Goal: Task Accomplishment & Management: Complete application form

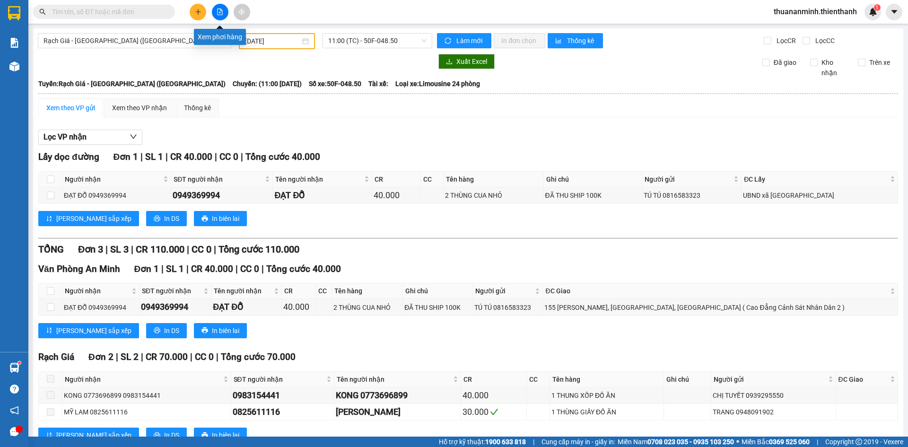
click at [193, 9] on button at bounding box center [198, 12] width 17 height 17
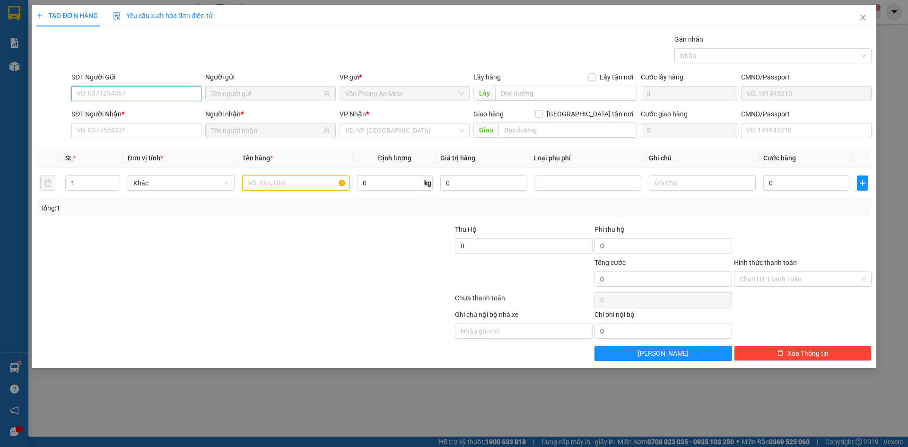
click at [162, 92] on input "SĐT Người Gửi" at bounding box center [136, 93] width 130 height 15
paste input "0919808935"
type input "0919808935"
click at [167, 109] on div "0919808935 - [PERSON_NAME] THỨ" at bounding box center [136, 112] width 119 height 10
type input "TUẤN ANH CUA MIỆT THỨ"
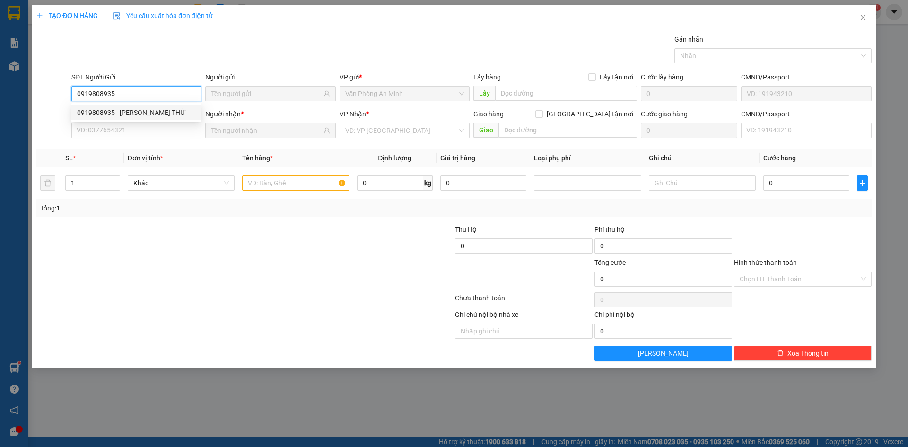
type input "0703974152"
type input "LONG PHI"
type input "60.000"
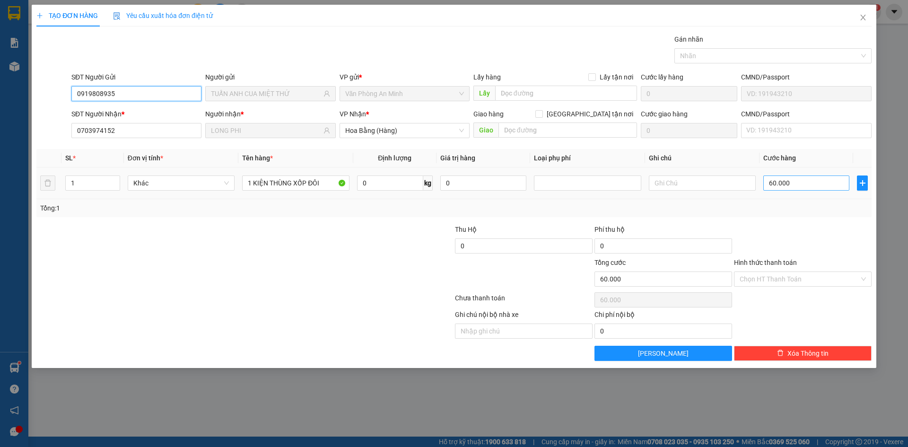
type input "0919808935"
click at [795, 181] on input "60.000" at bounding box center [807, 183] width 86 height 15
type input "4"
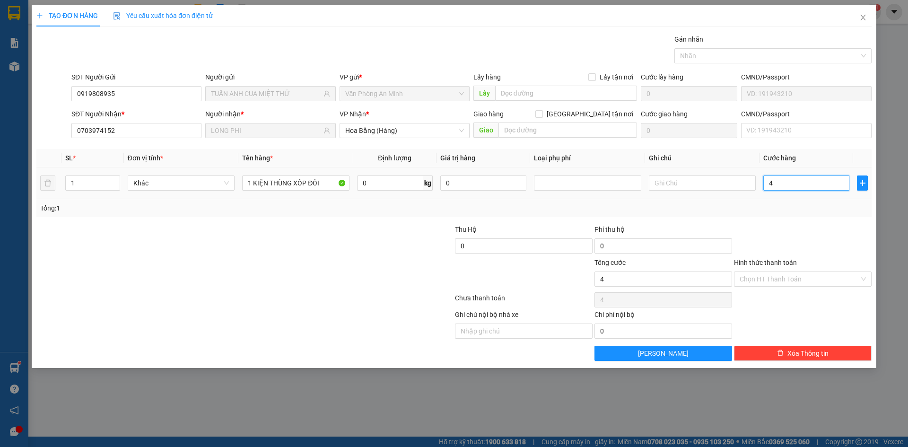
type input "40"
type input "40.000"
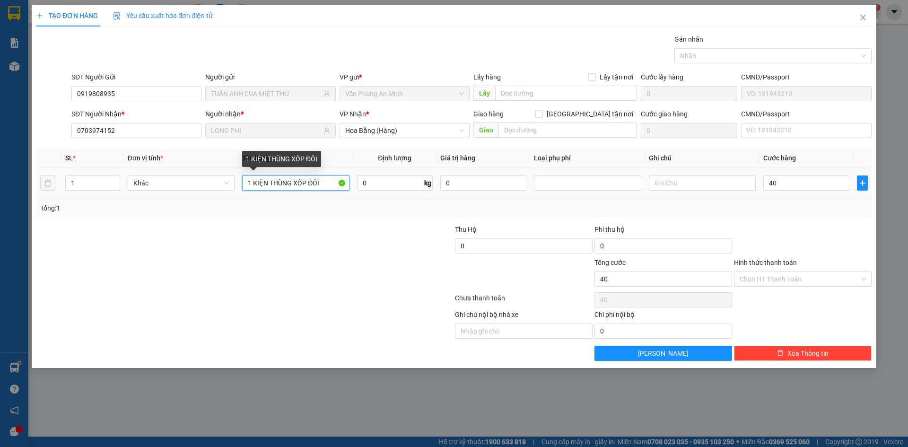
type input "40.000"
click at [323, 181] on input "1 KIỆN THÙNG XỐP ĐÔI" at bounding box center [295, 183] width 107 height 15
type input "1"
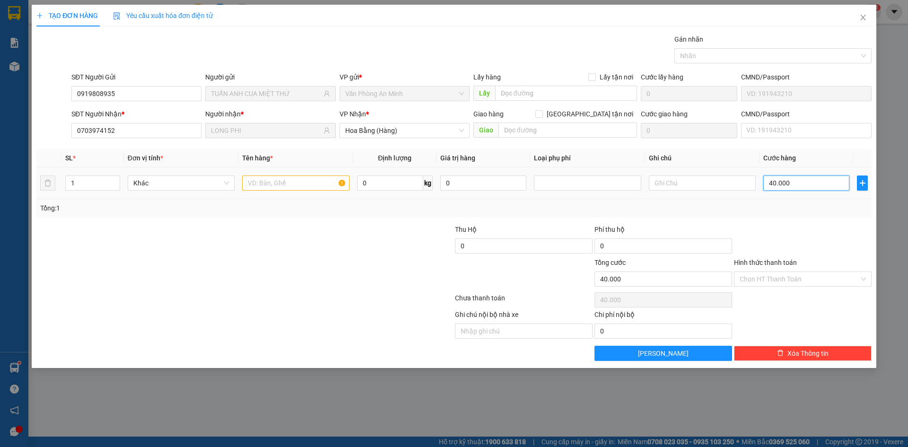
click at [793, 182] on input "40.000" at bounding box center [807, 183] width 86 height 15
type input "5"
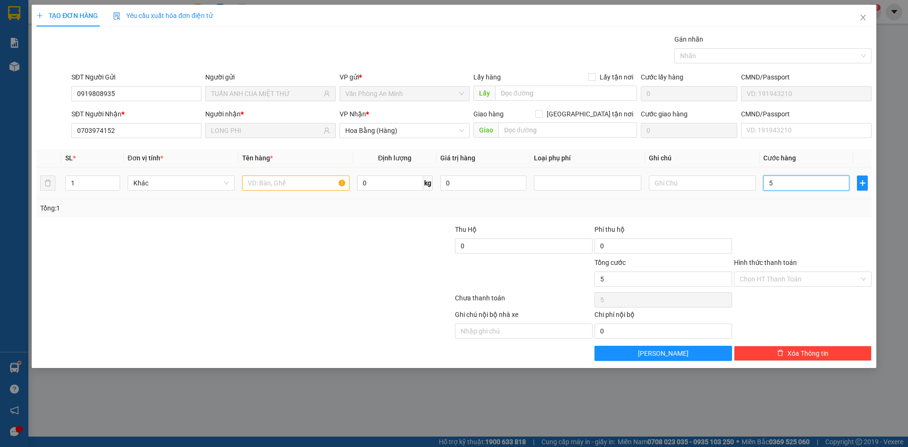
type input "50"
type input "50.000"
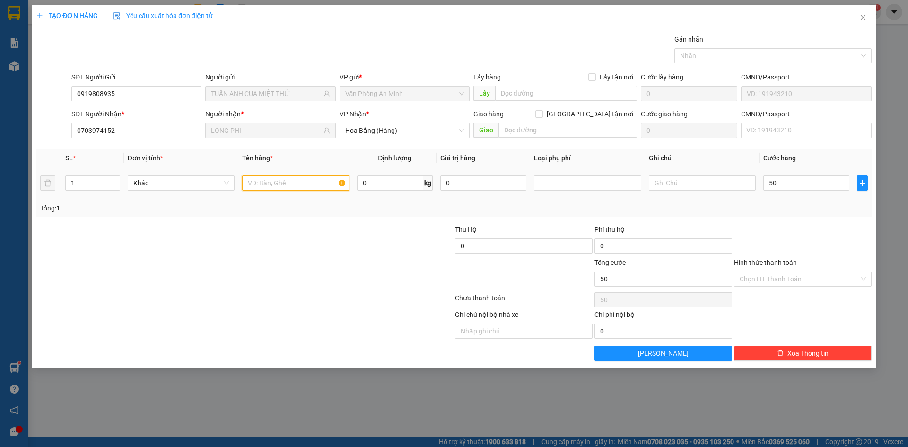
type input "50.000"
click at [284, 186] on input "text" at bounding box center [295, 183] width 107 height 15
type input "1 KIỆN THÙNG XỐP ĐÔI"
click at [787, 235] on div at bounding box center [803, 240] width 140 height 33
click at [865, 19] on icon "close" at bounding box center [864, 18] width 8 height 8
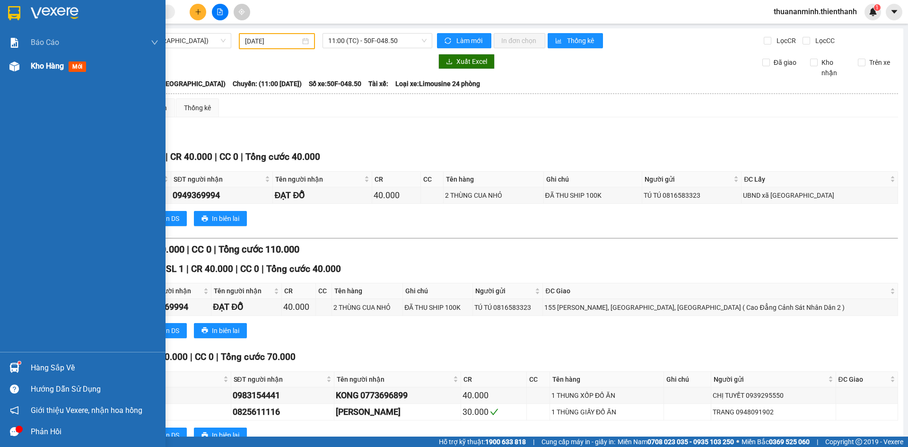
click at [55, 62] on span "Kho hàng" at bounding box center [47, 66] width 33 height 9
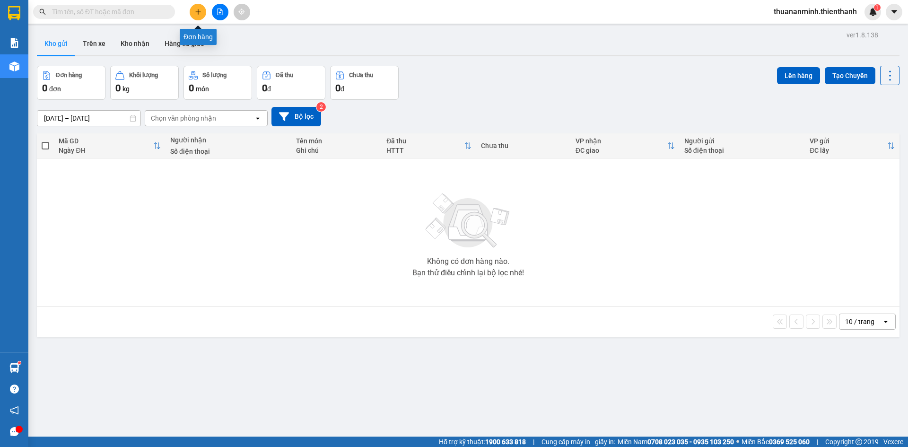
click at [200, 15] on button at bounding box center [198, 12] width 17 height 17
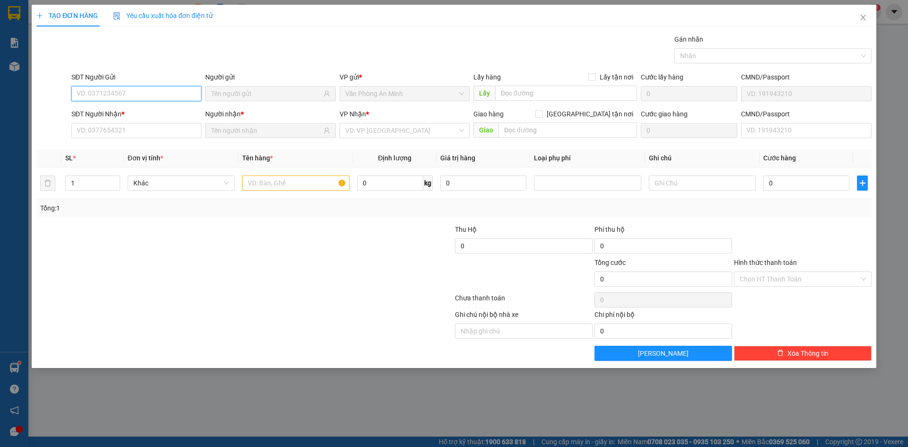
paste input "0919808935"
type input "0919808935"
click at [158, 91] on input "0919808935" at bounding box center [136, 93] width 130 height 15
click at [175, 107] on div "0919808935 - [PERSON_NAME] THỨ" at bounding box center [136, 112] width 130 height 15
type input "TUẤN ANH CUA MIỆT THỨ"
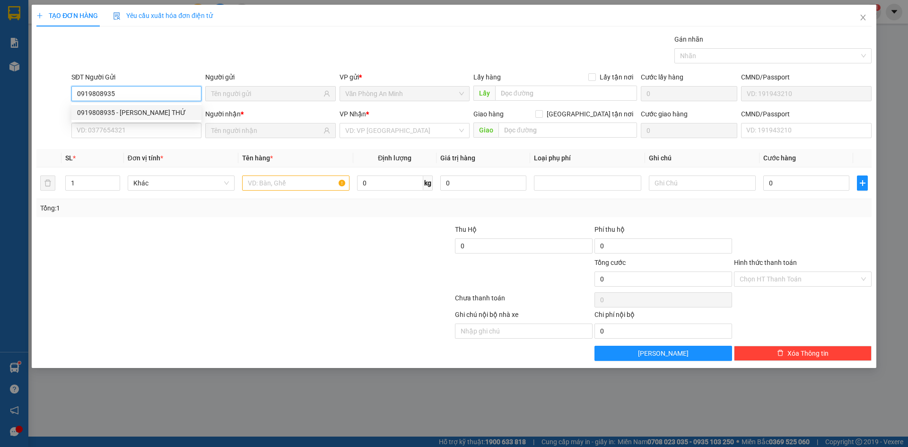
type input "0703974152"
type input "LONG PHI"
type input "60.000"
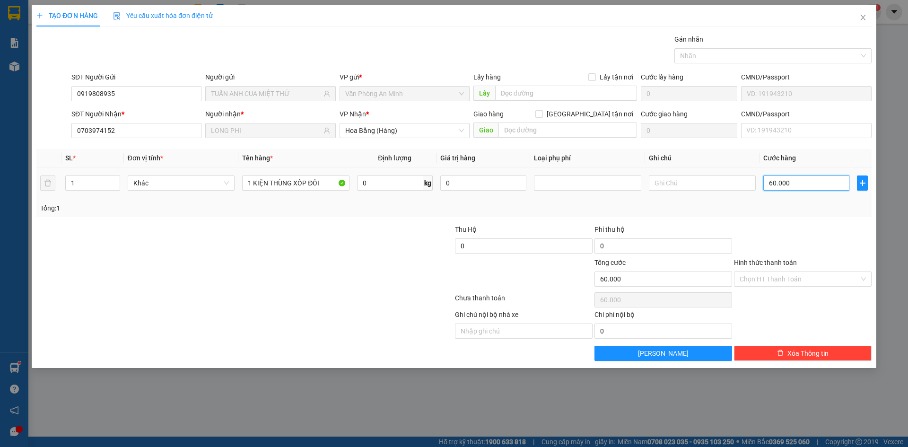
click at [799, 180] on input "60.000" at bounding box center [807, 183] width 86 height 15
type input "4"
type input "0"
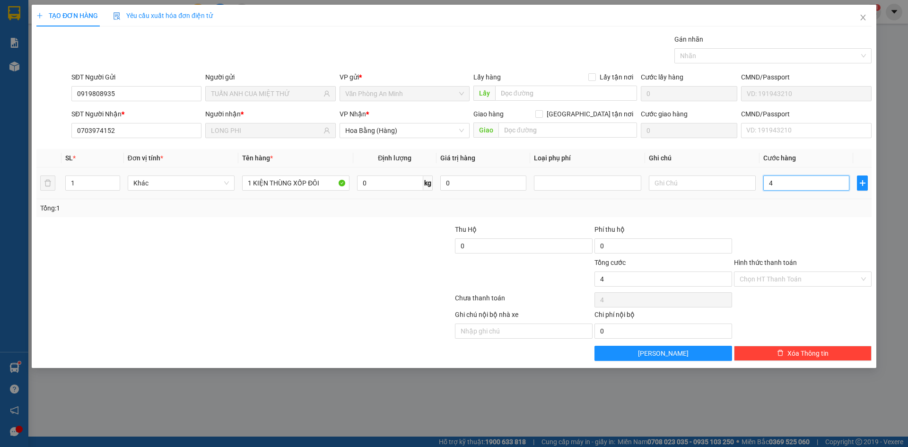
type input "0"
type input "5"
type input "05"
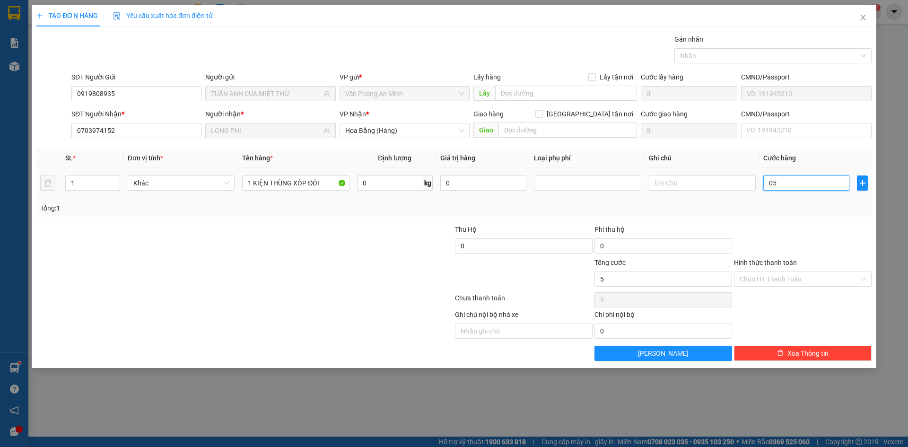
type input "50"
type input "050"
type input "5"
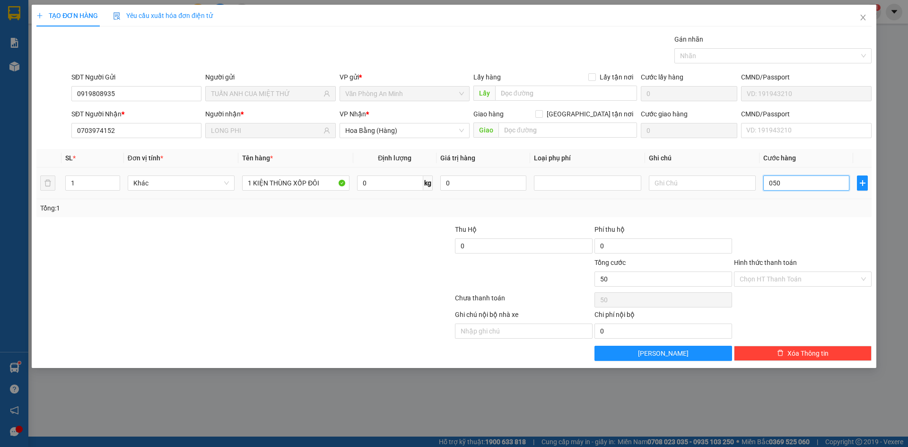
type input "05"
type input "0"
type input "5"
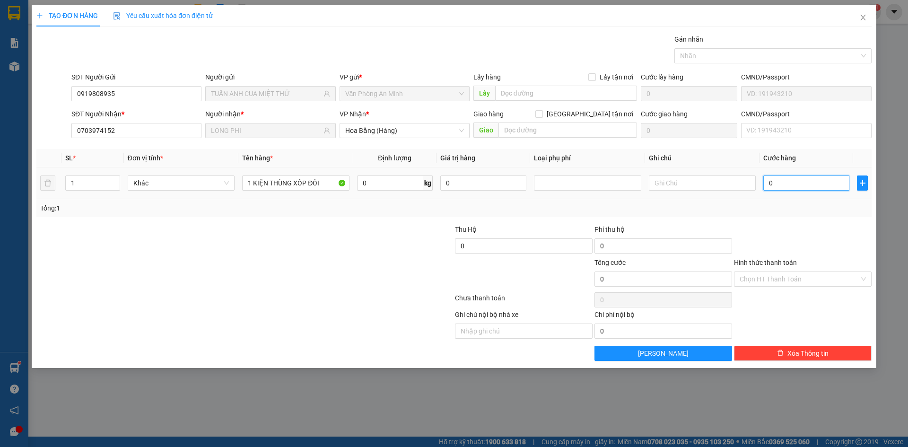
type input "5"
type input "05"
type input "50"
type input "050"
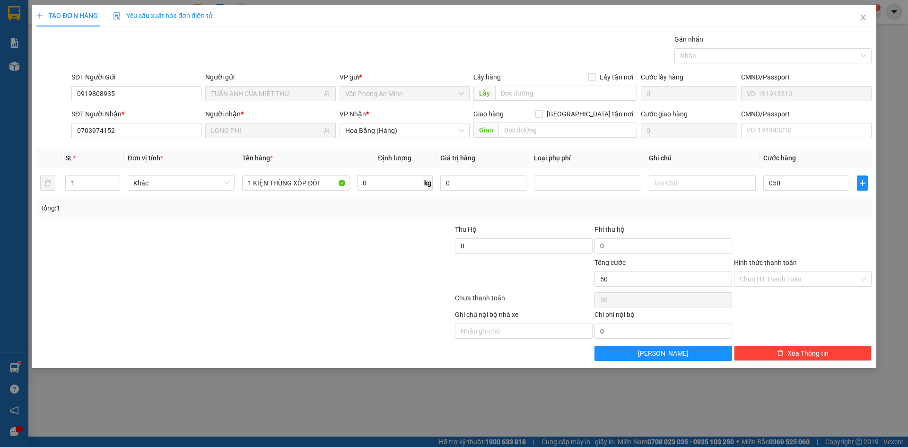
type input "50.000"
click at [805, 222] on div "Transit Pickup Surcharge Ids Transit Deliver Surcharge Ids Transit Deliver Surc…" at bounding box center [454, 197] width 836 height 327
click at [642, 356] on button "[PERSON_NAME]" at bounding box center [664, 353] width 138 height 15
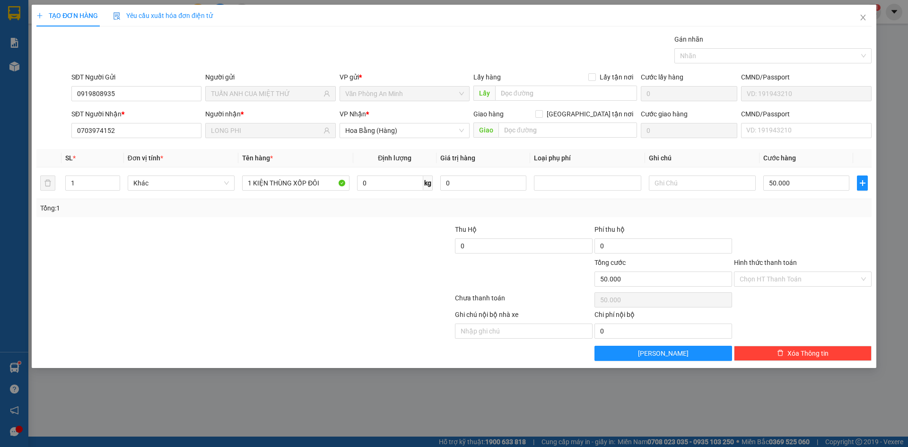
click at [721, 407] on div "TẠO ĐƠN HÀNG Yêu cầu xuất hóa đơn điện tử Transit Pickup Surcharge Ids Transit …" at bounding box center [454, 223] width 908 height 447
click at [865, 17] on icon "close" at bounding box center [863, 18] width 5 height 6
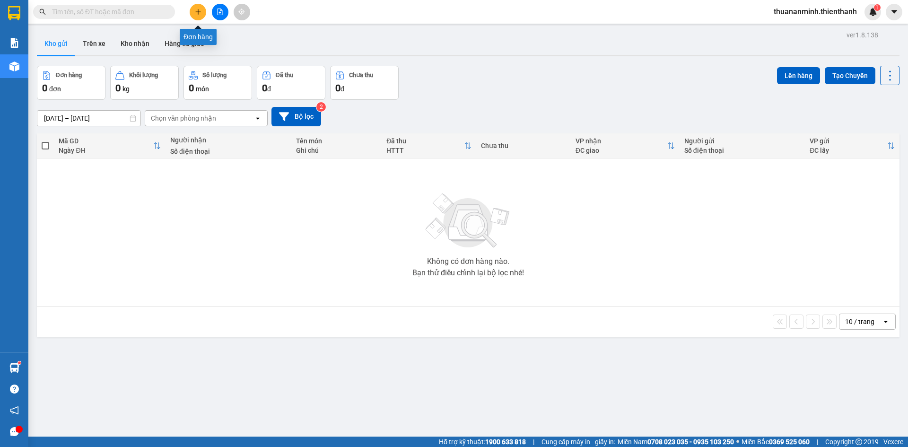
click at [197, 9] on icon "plus" at bounding box center [198, 12] width 7 height 7
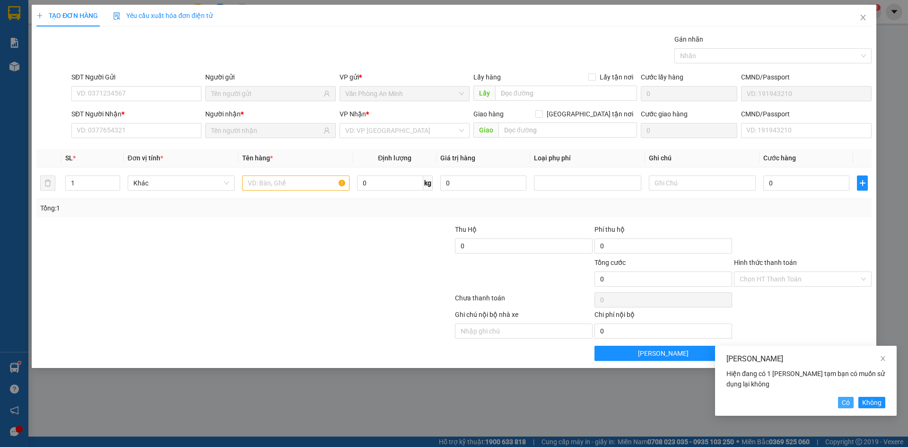
click at [846, 403] on span "Có" at bounding box center [846, 402] width 8 height 10
type input "0919808935"
type input "TUẤN ANH CUA MIỆT THỨ"
type input "0703974152"
type input "LONG PHI"
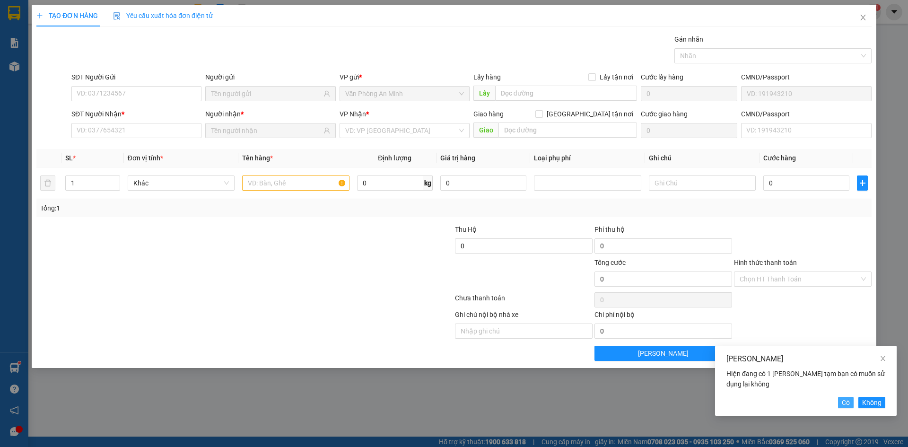
type input "50.000"
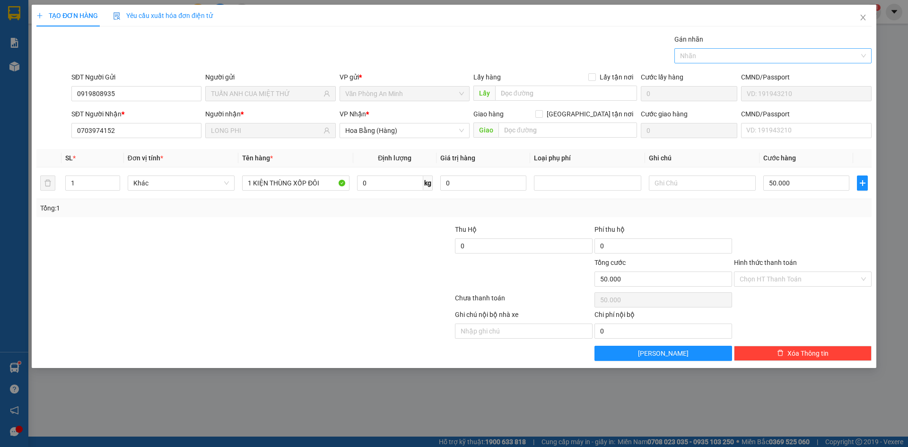
click at [785, 60] on div at bounding box center [768, 55] width 183 height 11
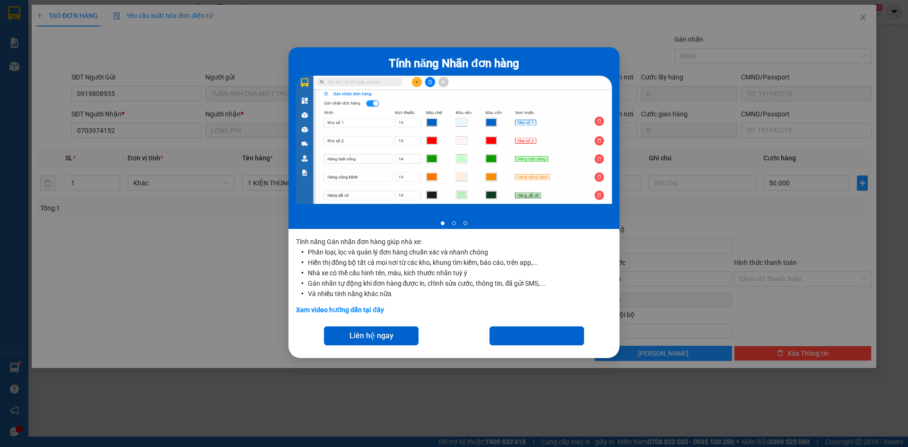
click at [754, 62] on div "Tính năng Nhãn đơn hàng 1 of 3 Tính năng Gán nhãn đơn hàng giúp nhà xe: Phân lo…" at bounding box center [454, 223] width 908 height 447
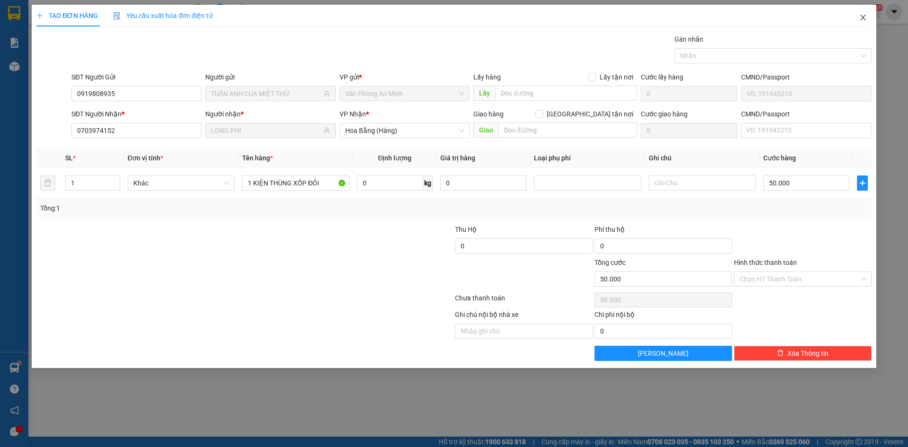
click at [865, 18] on icon "close" at bounding box center [864, 18] width 8 height 8
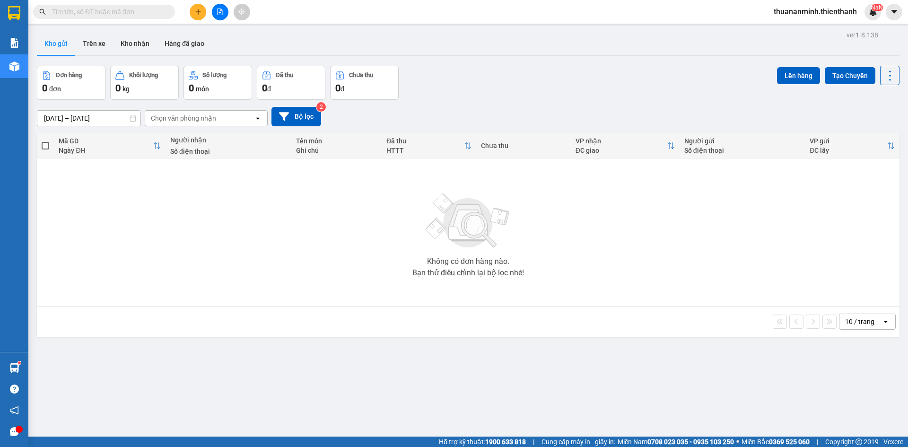
click at [199, 12] on icon "plus" at bounding box center [197, 11] width 5 height 0
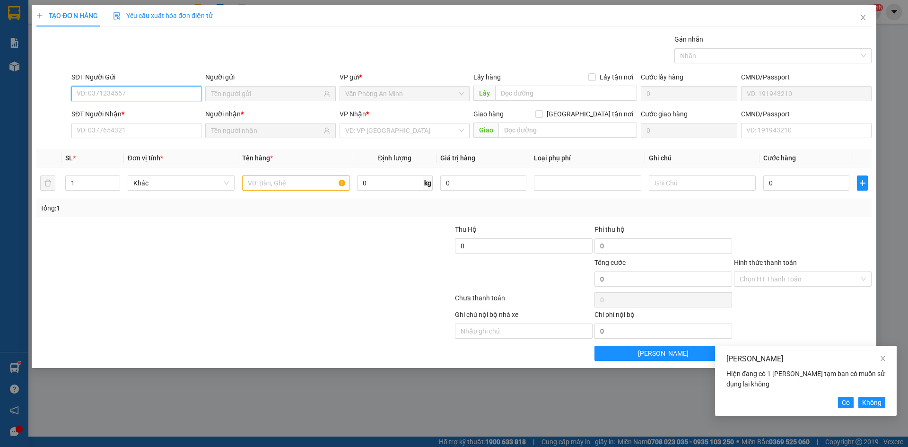
paste input "0918523685"
type input "0918523685"
click at [871, 357] on div "[PERSON_NAME]" at bounding box center [806, 358] width 159 height 11
click at [885, 357] on icon "close" at bounding box center [883, 358] width 5 height 5
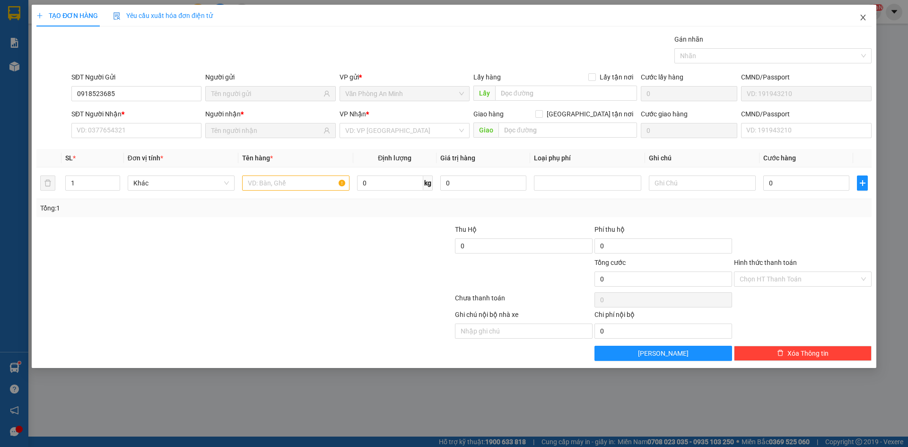
click at [861, 19] on icon "close" at bounding box center [864, 18] width 8 height 8
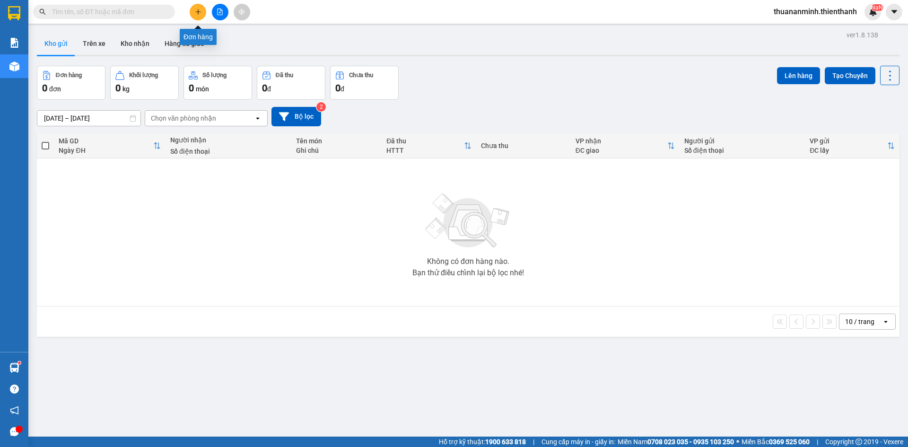
click at [196, 11] on icon "plus" at bounding box center [198, 12] width 7 height 7
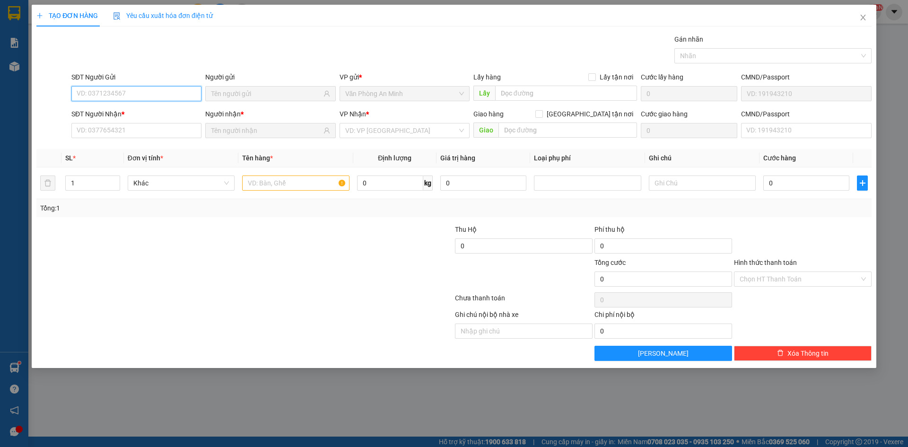
paste input "0919808935"
type input "0919808935"
click at [150, 109] on div "0919808935 - [PERSON_NAME] THỨ" at bounding box center [136, 112] width 119 height 10
type input "TUẤN ANH CUA MIỆT THỨ"
type input "0703974152"
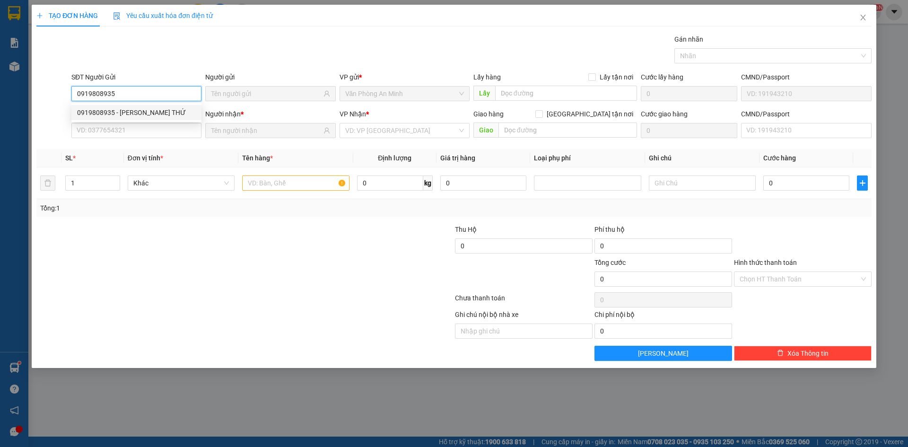
type input "LONG PHI"
type input "60.000"
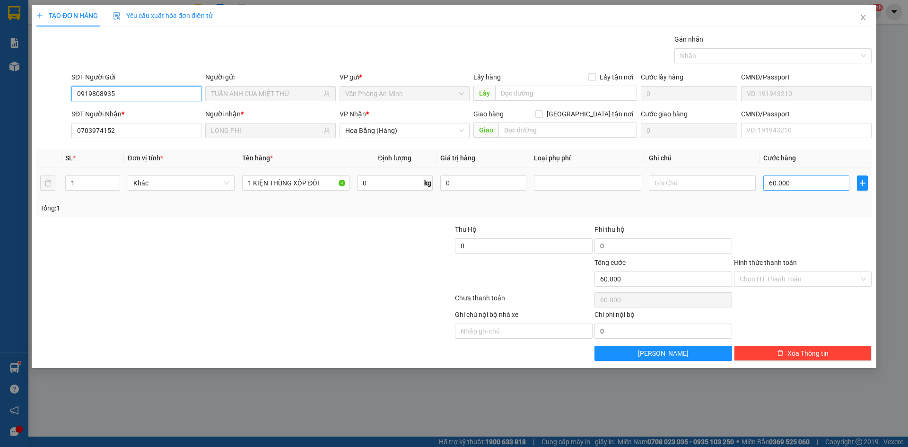
type input "0919808935"
click at [808, 185] on input "60.000" at bounding box center [807, 183] width 86 height 15
type input "5"
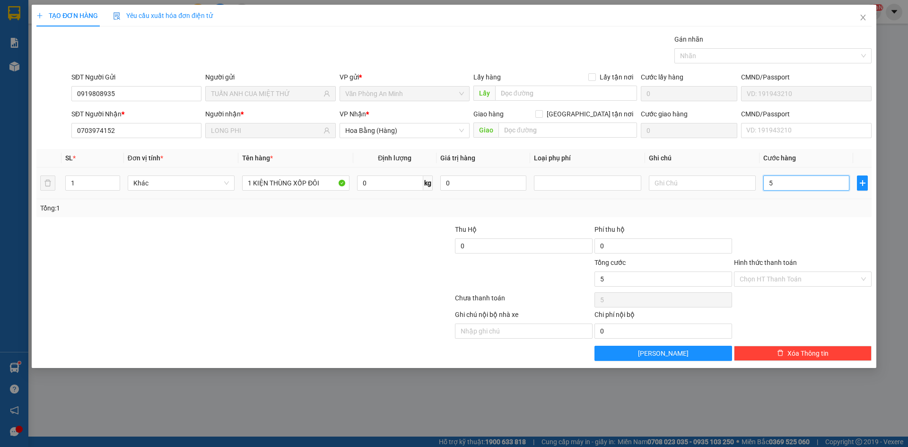
type input "50"
type input "50.000"
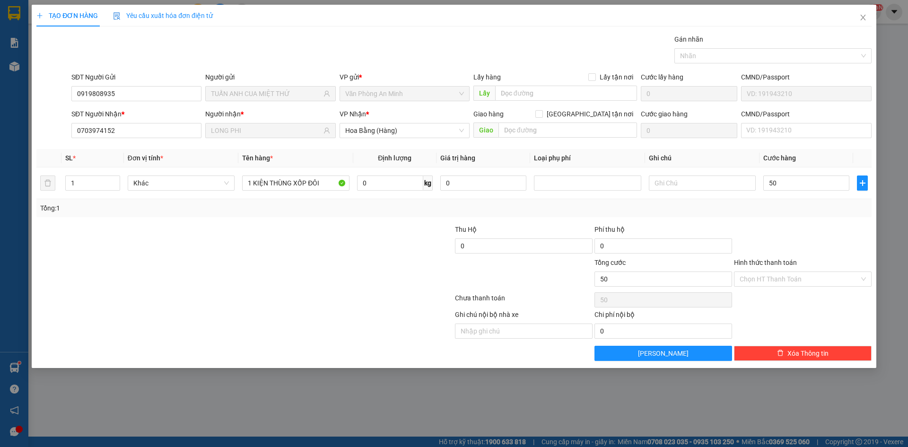
type input "50.000"
click at [152, 91] on input "0919808935" at bounding box center [136, 93] width 130 height 15
click at [872, 14] on span "Close" at bounding box center [863, 18] width 26 height 26
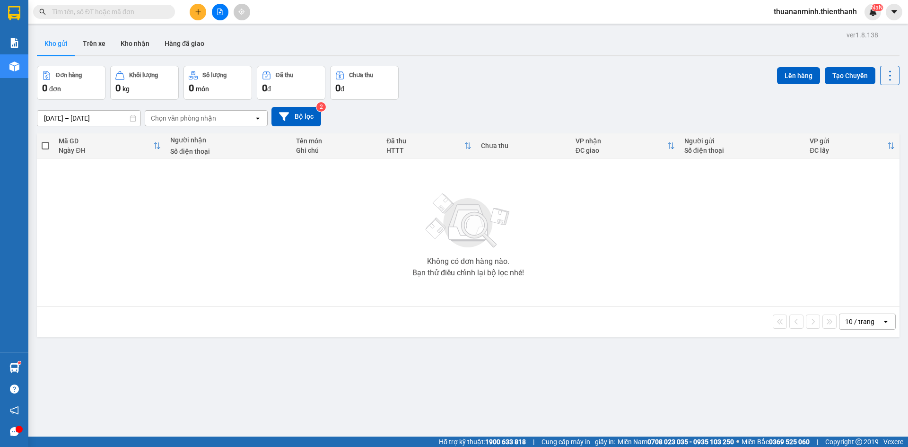
click at [194, 17] on button at bounding box center [198, 12] width 17 height 17
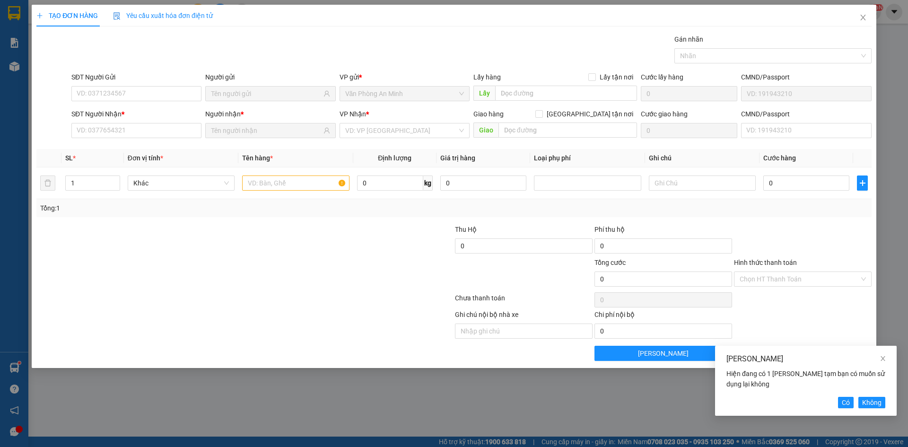
click at [276, 86] on span at bounding box center [270, 93] width 130 height 15
click at [139, 94] on input "SĐT Người Gửi" at bounding box center [136, 93] width 130 height 15
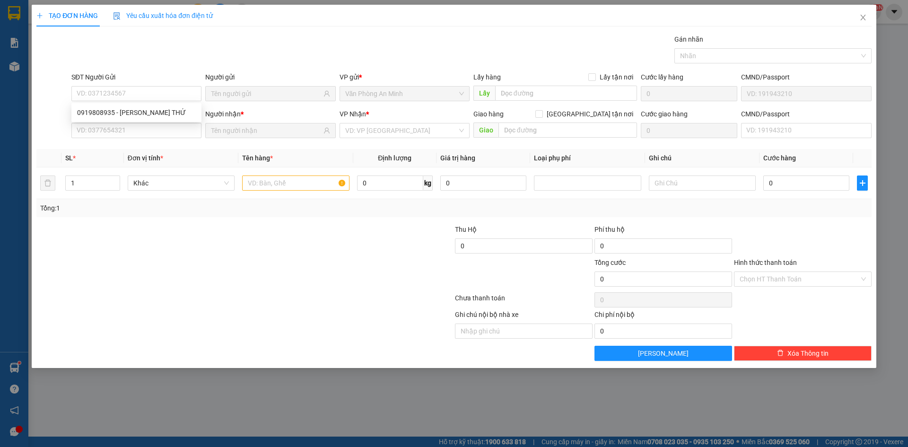
drag, startPoint x: 139, startPoint y: 94, endPoint x: 249, endPoint y: 49, distance: 119.5
click at [249, 49] on div "Gói vận chuyển * Tiêu chuẩn Gán nhãn Nhãn" at bounding box center [472, 50] width 804 height 33
click at [295, 137] on span at bounding box center [270, 130] width 130 height 15
click at [303, 85] on div "Người gửi" at bounding box center [270, 79] width 130 height 14
click at [304, 85] on div "Người gửi" at bounding box center [270, 79] width 130 height 14
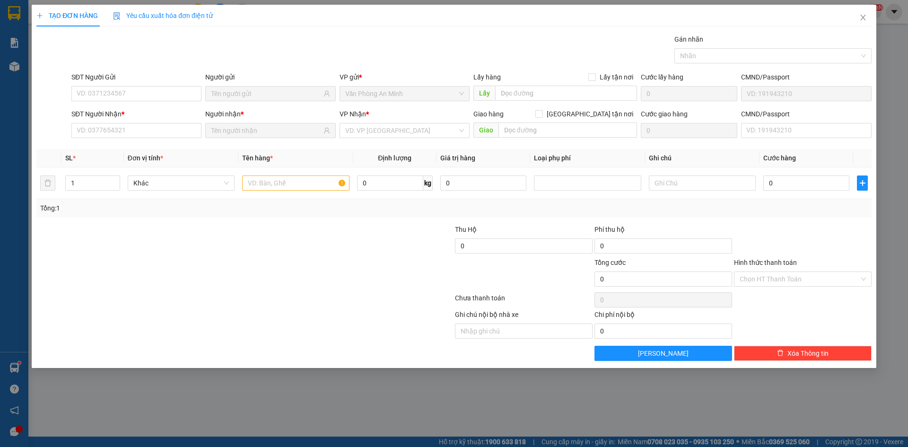
drag, startPoint x: 305, startPoint y: 106, endPoint x: 301, endPoint y: 122, distance: 16.5
click at [301, 120] on form "SĐT Người Gửi VD: 0371234567 Người gửi VP gửi * Văn Phòng An Minh Lấy hàng Lấy …" at bounding box center [454, 107] width 836 height 70
click at [301, 126] on span at bounding box center [270, 130] width 130 height 15
click at [806, 358] on span "Xóa Thông tin" at bounding box center [808, 353] width 41 height 10
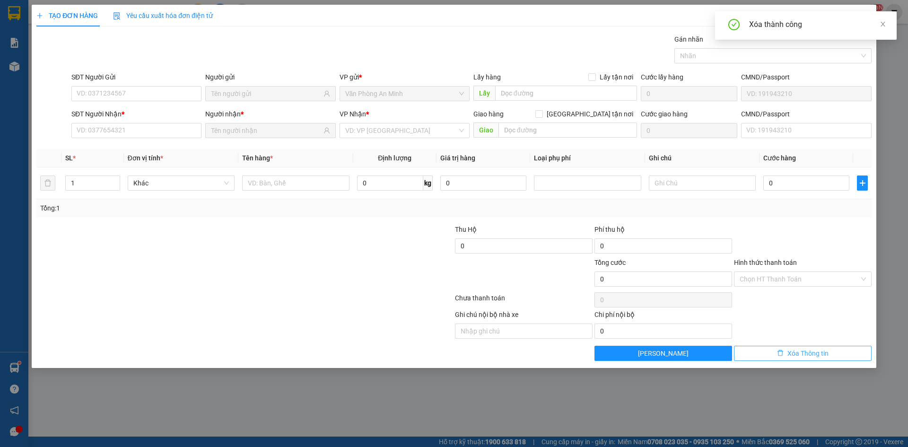
click at [811, 355] on span "Xóa Thông tin" at bounding box center [808, 353] width 41 height 10
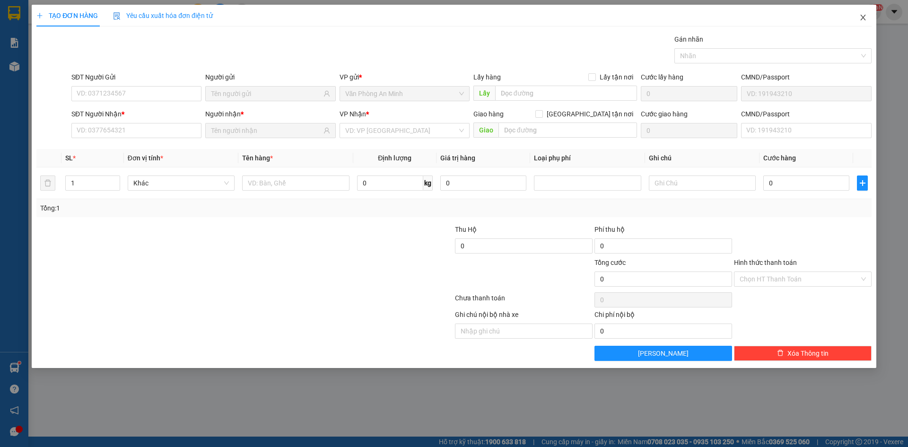
click at [868, 20] on span "Close" at bounding box center [863, 18] width 26 height 26
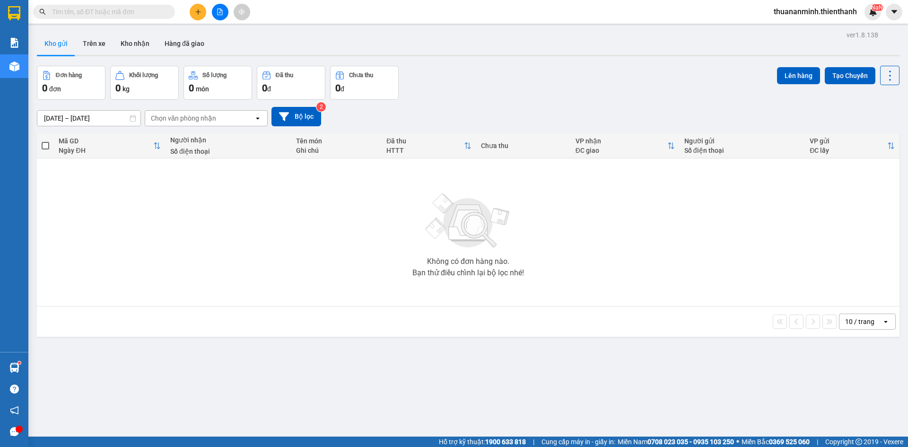
click at [191, 12] on button at bounding box center [198, 12] width 17 height 17
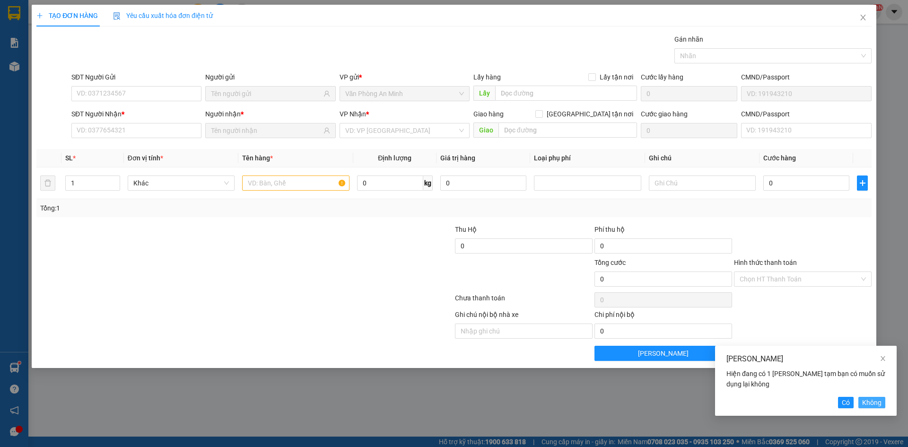
click at [868, 404] on span "Không" at bounding box center [872, 402] width 19 height 10
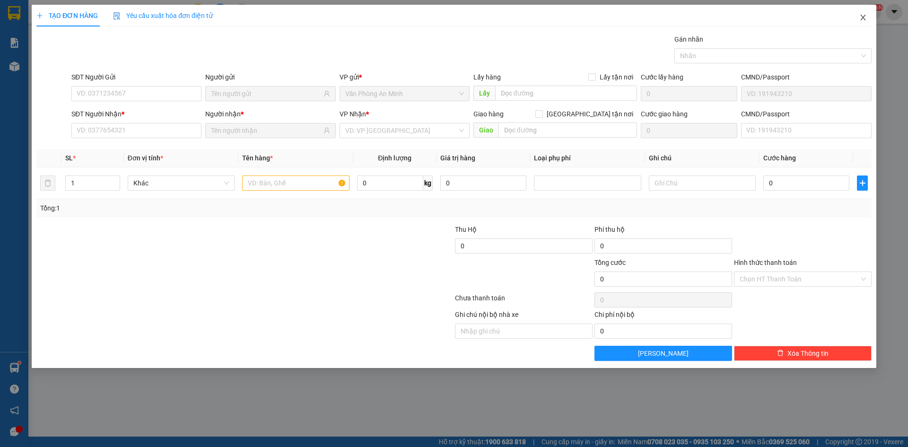
click at [859, 26] on span "Close" at bounding box center [863, 18] width 26 height 26
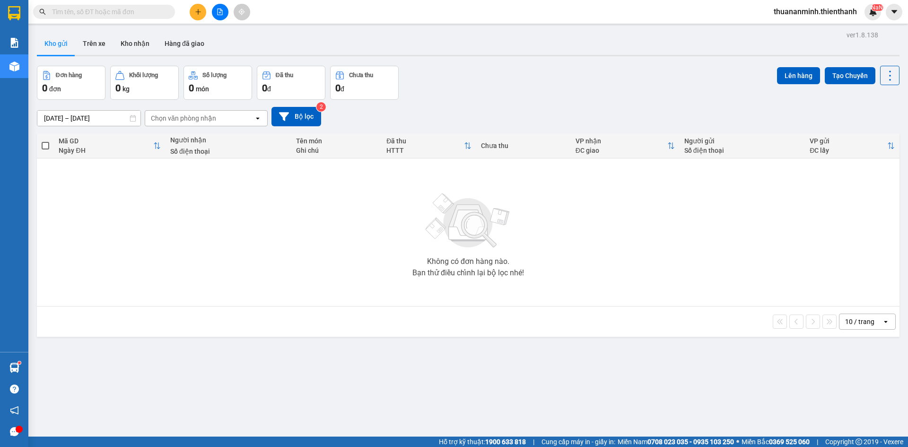
click at [198, 13] on icon "plus" at bounding box center [198, 11] width 0 height 5
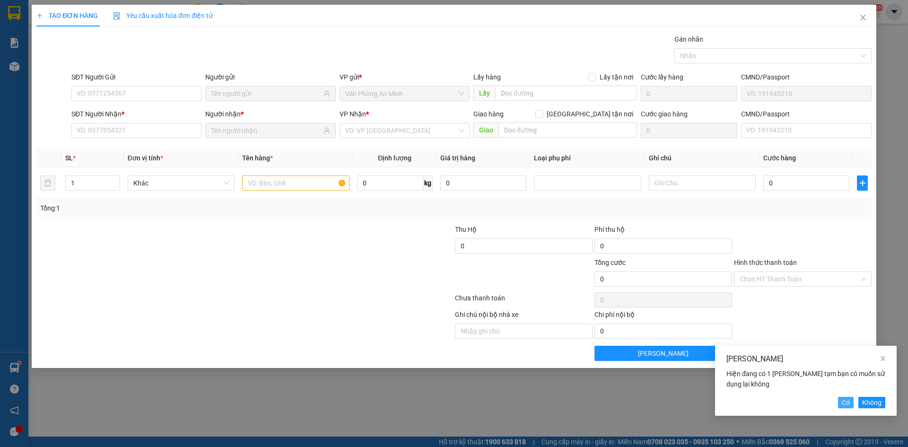
click at [847, 400] on span "Có" at bounding box center [846, 402] width 8 height 10
type input "0919808935"
type input "TUẤN ANH CUA MIỆT THỨ"
type input "0703974152"
type input "LONG PHI"
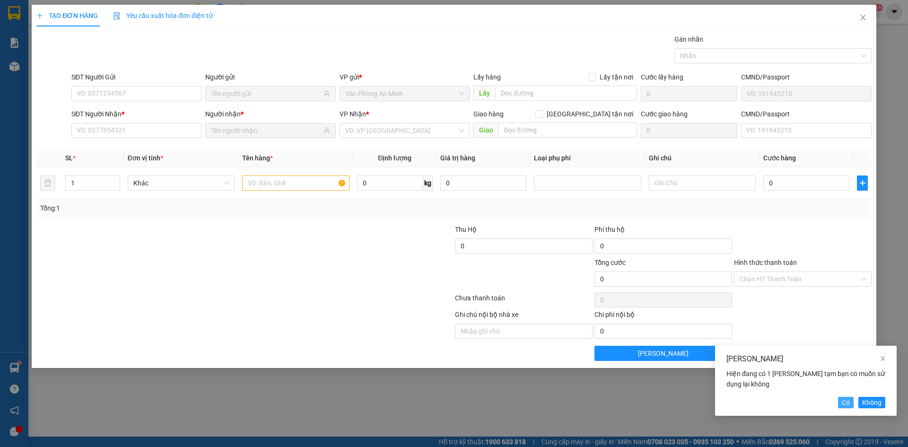
type input "50.000"
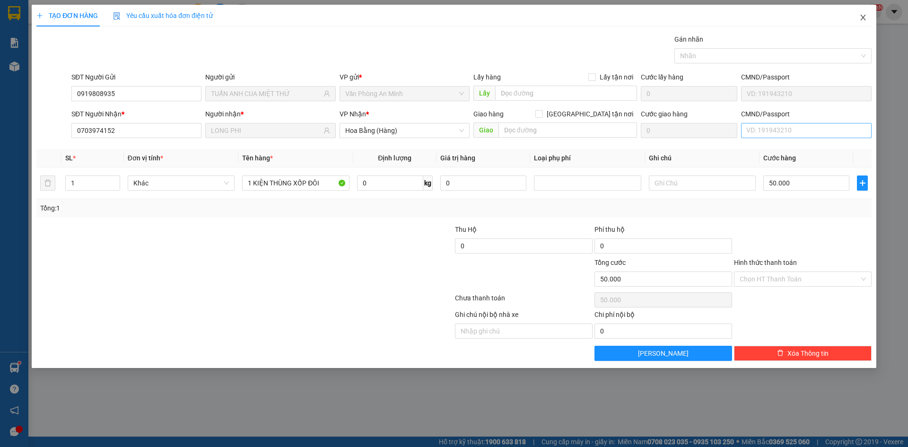
drag, startPoint x: 873, startPoint y: 17, endPoint x: 805, endPoint y: 127, distance: 129.6
click at [792, 170] on div "TẠO ĐƠN HÀNG Yêu cầu xuất hóa đơn điện tử Transit Pickup Surcharge Ids Transit …" at bounding box center [454, 186] width 845 height 363
click at [786, 350] on button "Xóa Thông tin" at bounding box center [803, 353] width 138 height 15
type input "0"
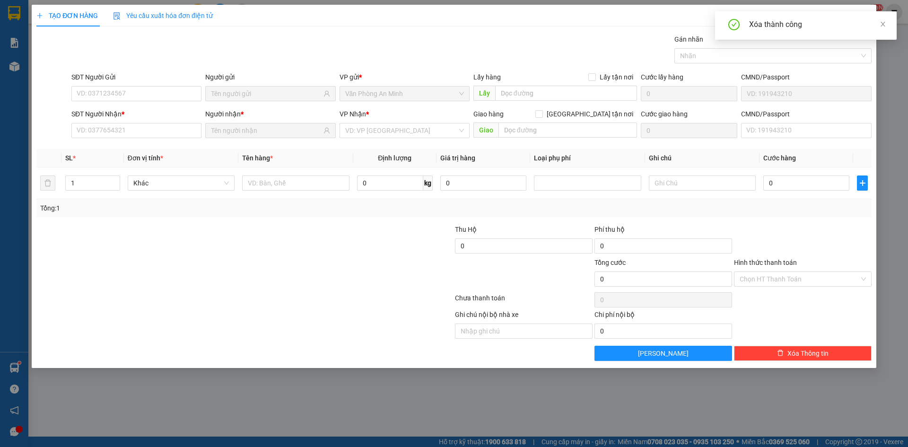
click at [276, 139] on div "Người nhận *" at bounding box center [270, 125] width 130 height 33
click at [387, 97] on span "Văn Phòng An Minh" at bounding box center [404, 94] width 119 height 14
click at [869, 19] on span "Close" at bounding box center [863, 18] width 26 height 26
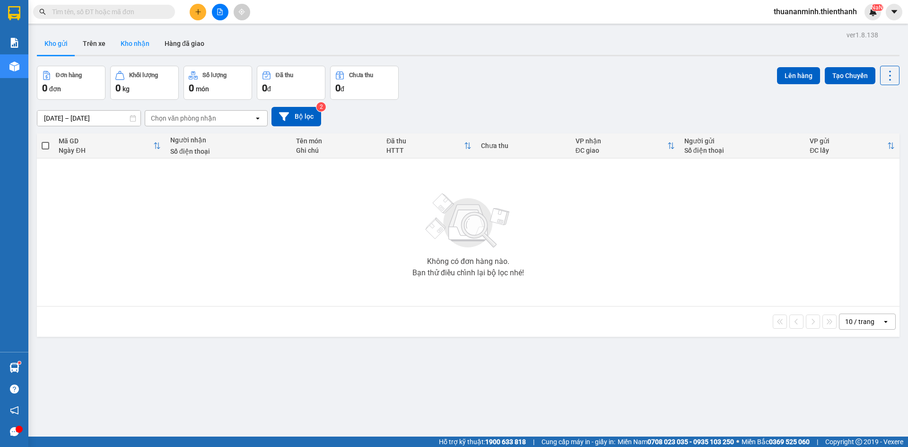
drag, startPoint x: 88, startPoint y: 41, endPoint x: 125, endPoint y: 43, distance: 37.0
click at [91, 41] on button "Trên xe" at bounding box center [94, 43] width 38 height 23
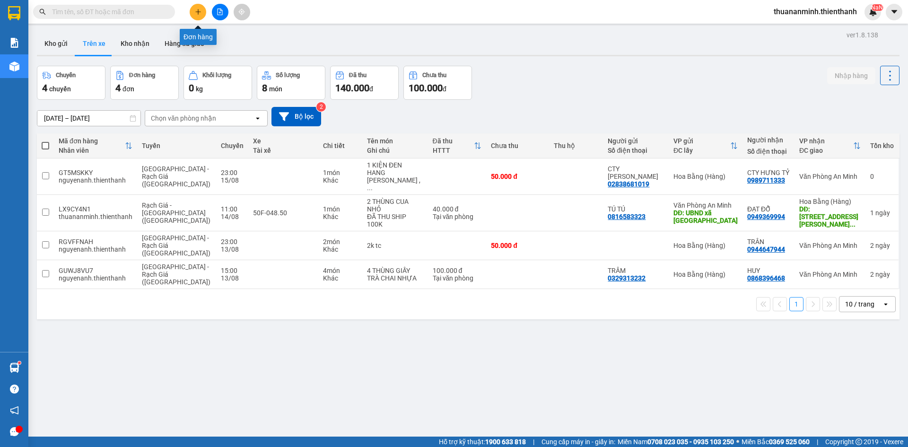
click at [198, 15] on button at bounding box center [198, 12] width 17 height 17
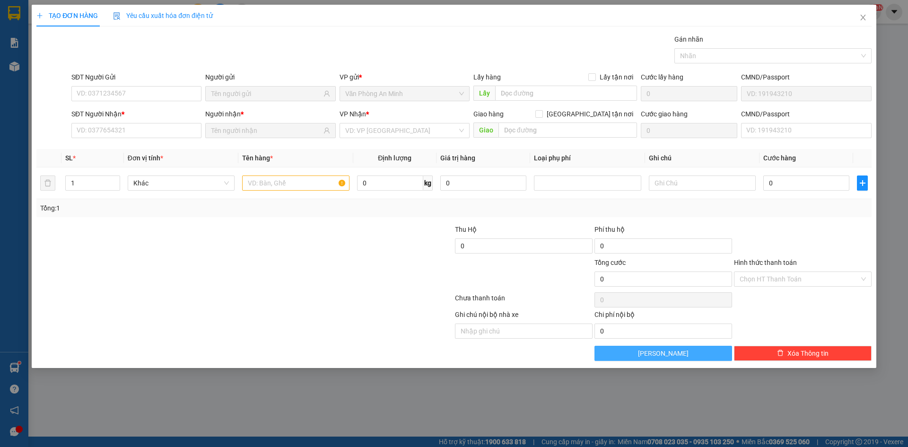
click at [611, 352] on button "[PERSON_NAME]" at bounding box center [664, 353] width 138 height 15
click at [847, 49] on div "Nhãn" at bounding box center [773, 55] width 197 height 15
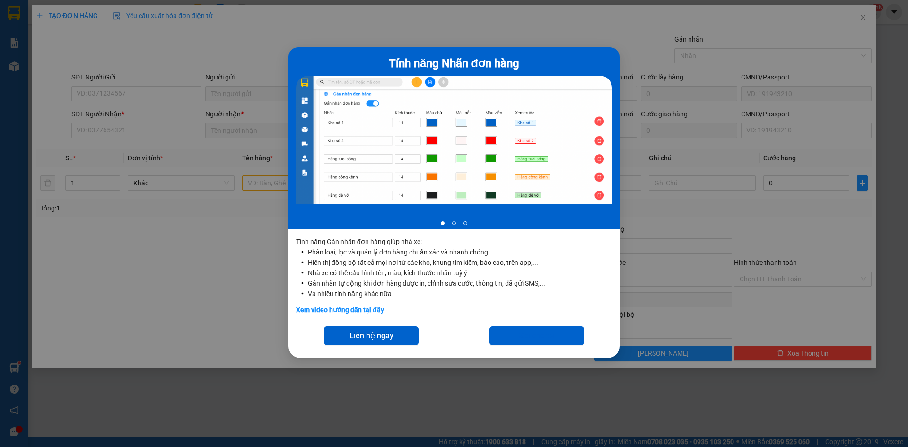
click at [848, 55] on div "Tính năng Nhãn đơn hàng 1 of 3 Tính năng Gán nhãn đơn hàng giúp nhà xe: Phân lo…" at bounding box center [454, 223] width 908 height 447
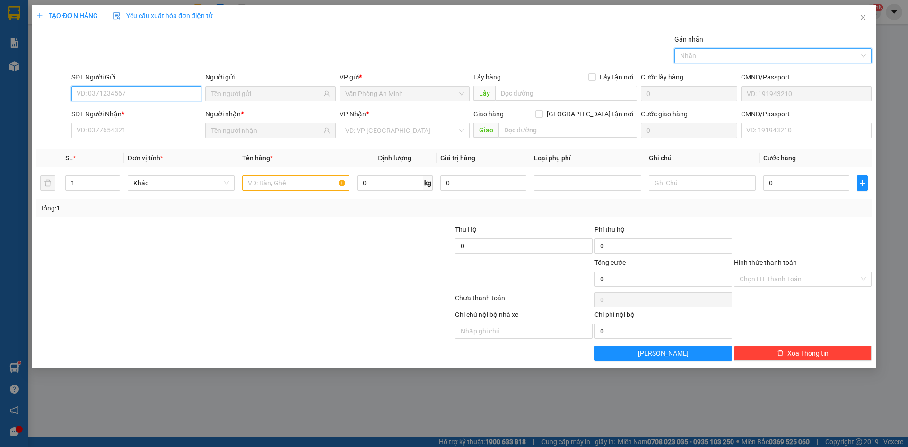
click at [87, 87] on input "SĐT Người Gửi" at bounding box center [136, 93] width 130 height 15
type input "0906343205"
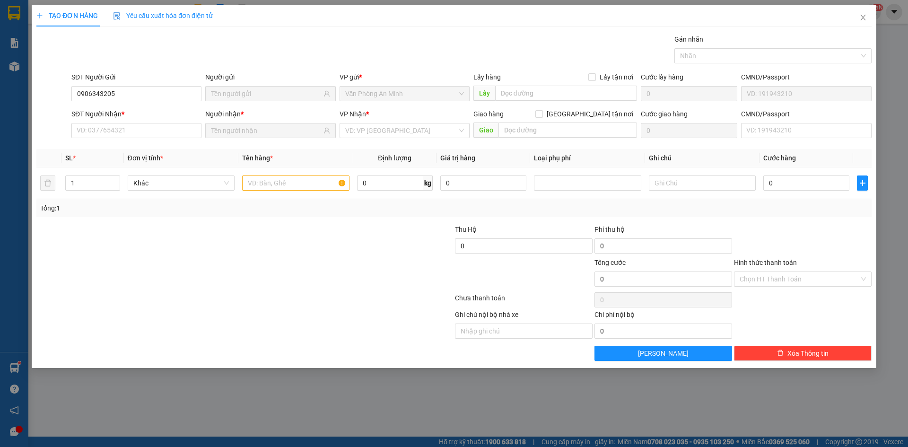
click at [231, 297] on div at bounding box center [244, 300] width 419 height 19
click at [869, 18] on span "Close" at bounding box center [863, 18] width 26 height 26
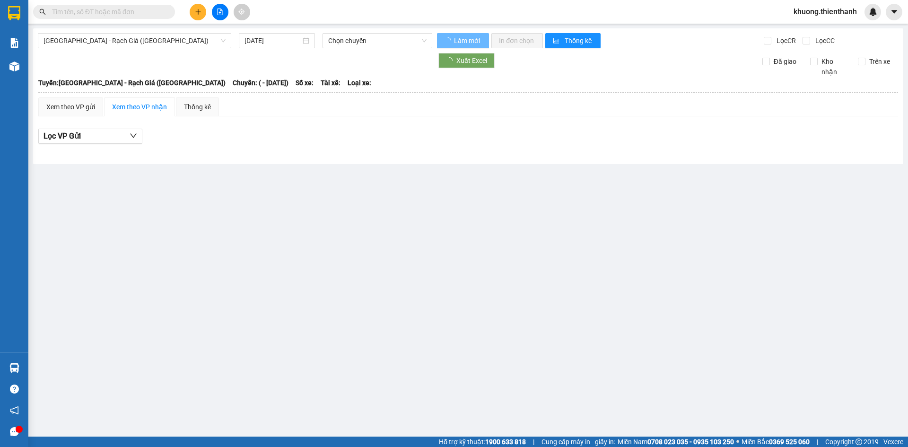
type input "21/06/2025"
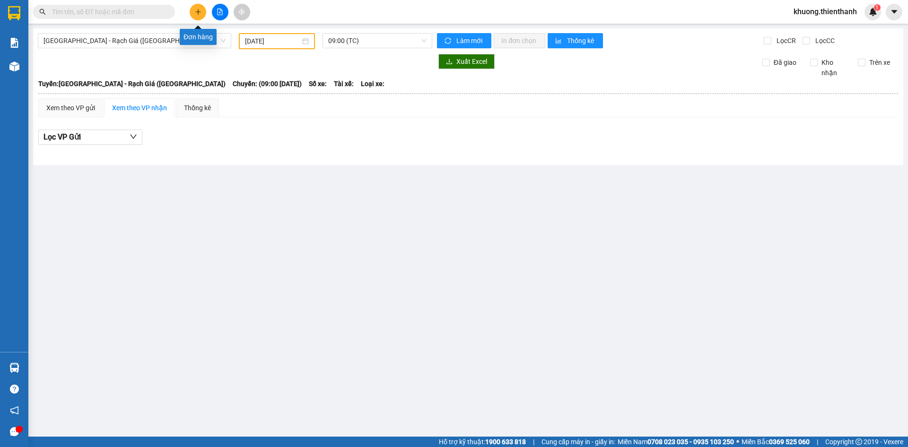
click at [199, 12] on icon "plus" at bounding box center [198, 12] width 7 height 7
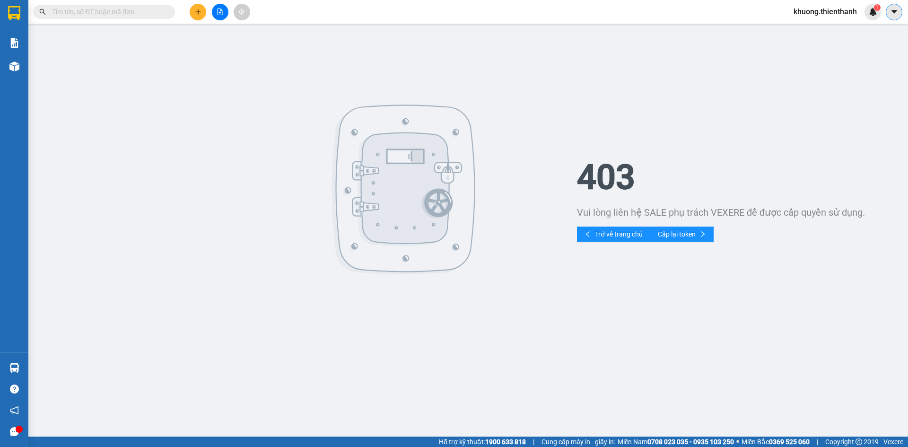
click at [894, 12] on icon "caret-down" at bounding box center [894, 11] width 6 height 3
click at [827, 14] on span "khuong.thienthanh" at bounding box center [825, 12] width 79 height 12
click at [828, 27] on span "Đăng xuất" at bounding box center [829, 29] width 60 height 10
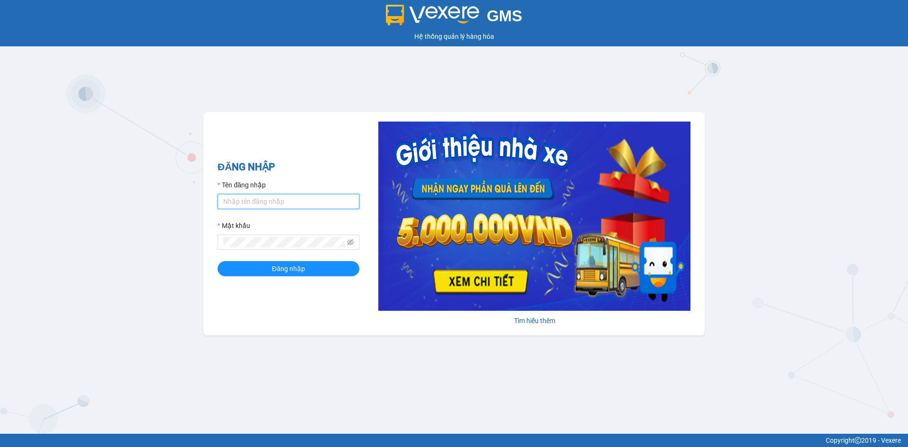
click at [302, 206] on input "Tên đăng nhập" at bounding box center [289, 201] width 142 height 15
click at [302, 204] on input "Tên đăng nhập" at bounding box center [289, 201] width 142 height 15
click at [218, 261] on button "Đăng nhập" at bounding box center [289, 268] width 142 height 15
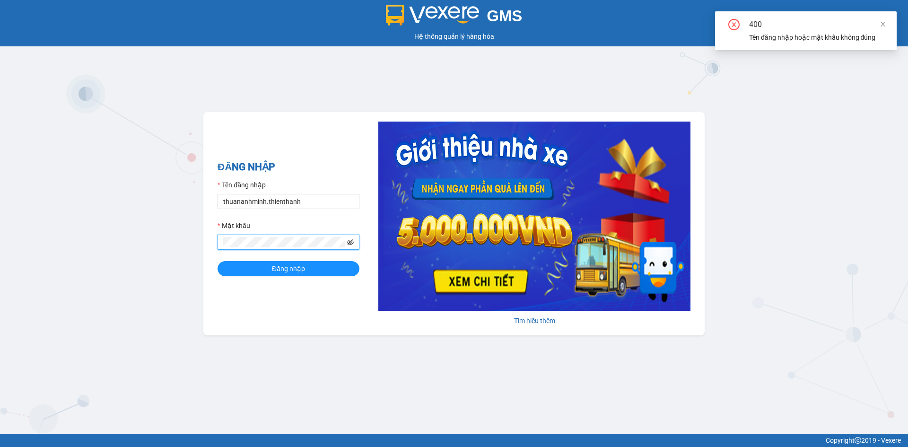
click at [347, 243] on icon "eye-invisible" at bounding box center [350, 242] width 7 height 7
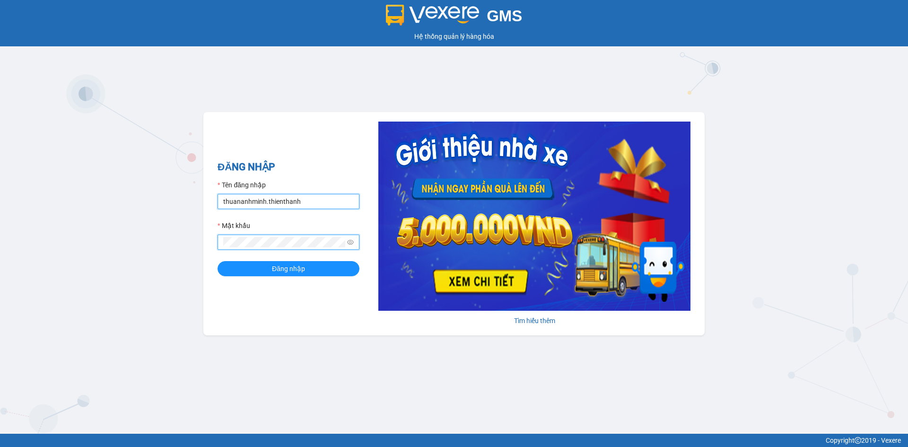
click at [308, 198] on input "thuananhminh.thienthanh" at bounding box center [289, 201] width 142 height 15
type input "nguyenanh.thienthanh"
click at [203, 246] on div "GMS Hệ thống quản lý hàng hóa ĐĂNG NHẬP Tên đăng nhập nguyenanh.thienthanh Mật …" at bounding box center [454, 217] width 908 height 434
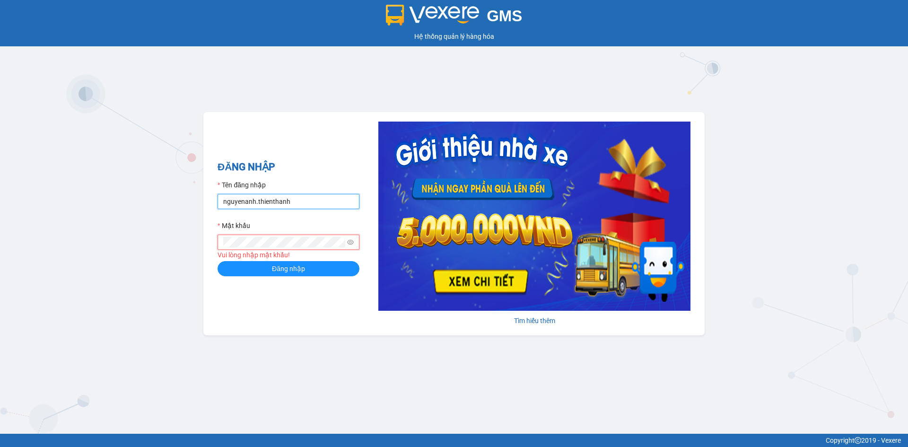
drag, startPoint x: 317, startPoint y: 195, endPoint x: 309, endPoint y: 198, distance: 8.3
click at [317, 195] on input "nguyenanh.thienthanh" at bounding box center [289, 201] width 142 height 15
click at [309, 198] on input "nguyenanh.thienthanh" at bounding box center [289, 201] width 142 height 15
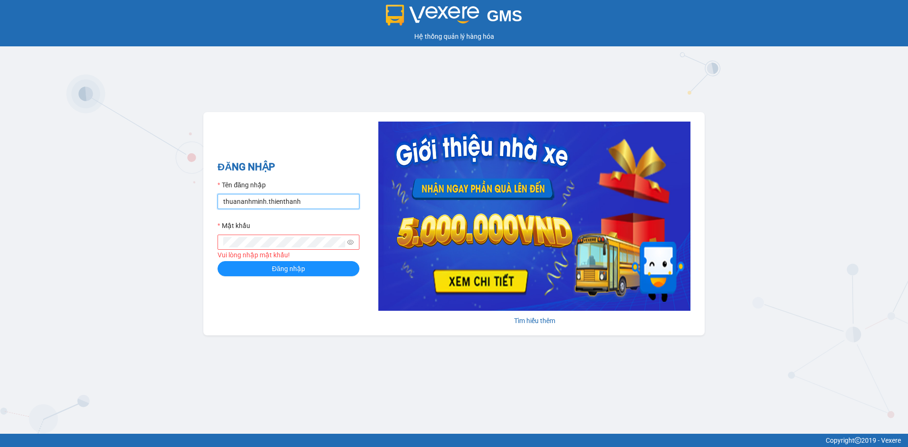
click at [225, 204] on input "thuananhminh.thienthanh" at bounding box center [289, 201] width 142 height 15
click at [218, 261] on button "Đăng nhập" at bounding box center [289, 268] width 142 height 15
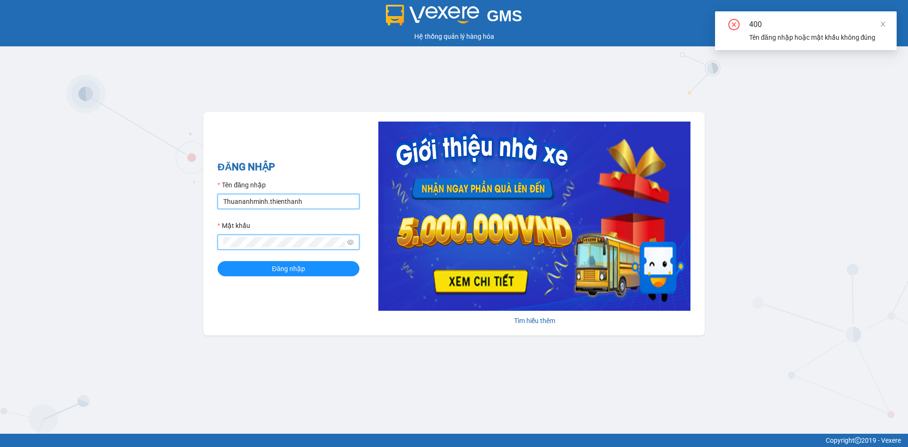
click at [321, 198] on input "Thuananhminh.thienthanh" at bounding box center [289, 201] width 142 height 15
click at [253, 205] on input "Thuananhminh.thienthanh" at bounding box center [289, 201] width 142 height 15
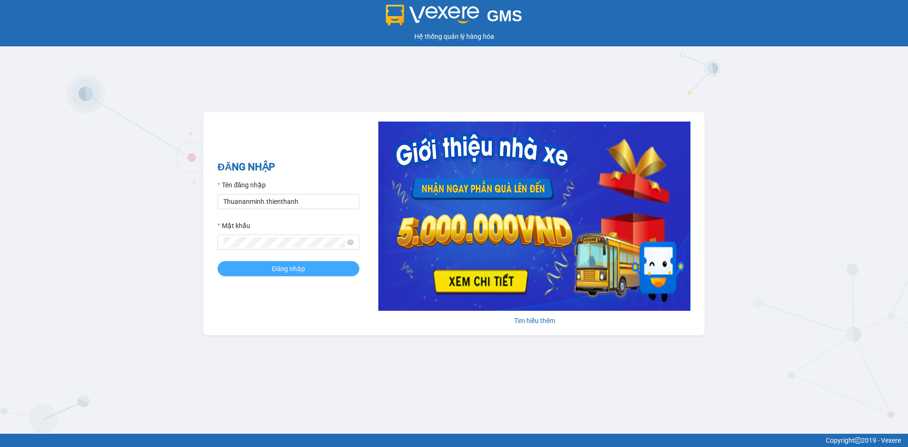
click at [270, 269] on button "Đăng nhập" at bounding box center [289, 268] width 142 height 15
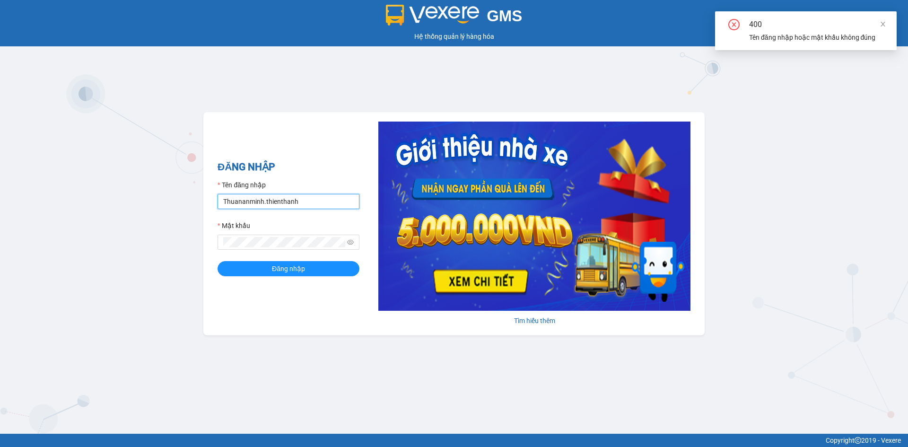
click at [229, 205] on input "Thuananminh.thienthanh" at bounding box center [289, 201] width 142 height 15
click at [227, 202] on input "Thuananminh.thienthanh" at bounding box center [289, 201] width 142 height 15
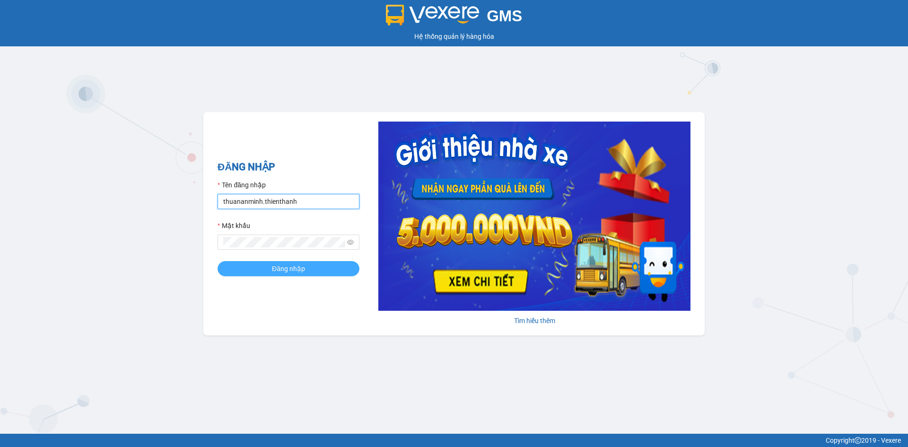
type input "thuananminh.thienthanh"
click at [267, 268] on button "Đăng nhập" at bounding box center [289, 268] width 142 height 15
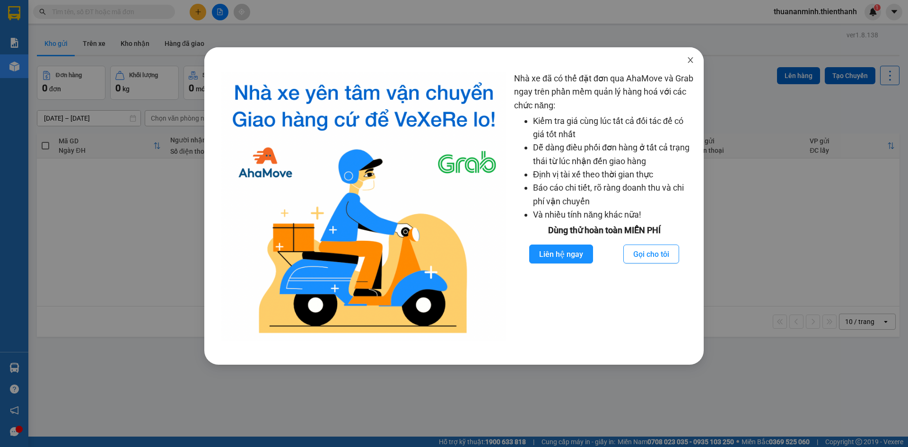
click at [696, 58] on span "Close" at bounding box center [691, 60] width 26 height 26
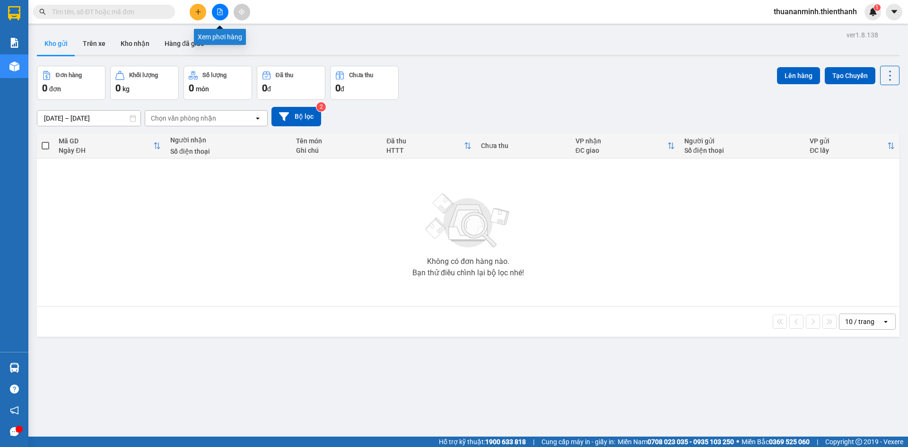
click at [202, 15] on button at bounding box center [198, 12] width 17 height 17
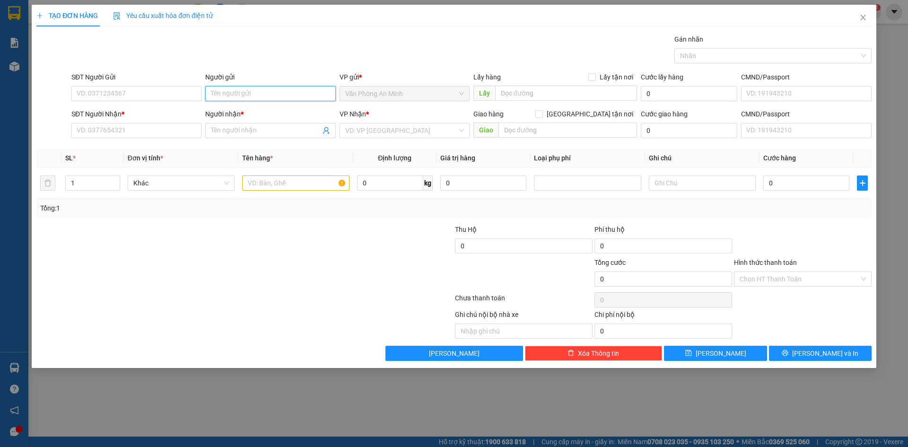
click at [269, 97] on input "Người gửi" at bounding box center [270, 93] width 130 height 15
click at [866, 20] on icon "close" at bounding box center [864, 18] width 8 height 8
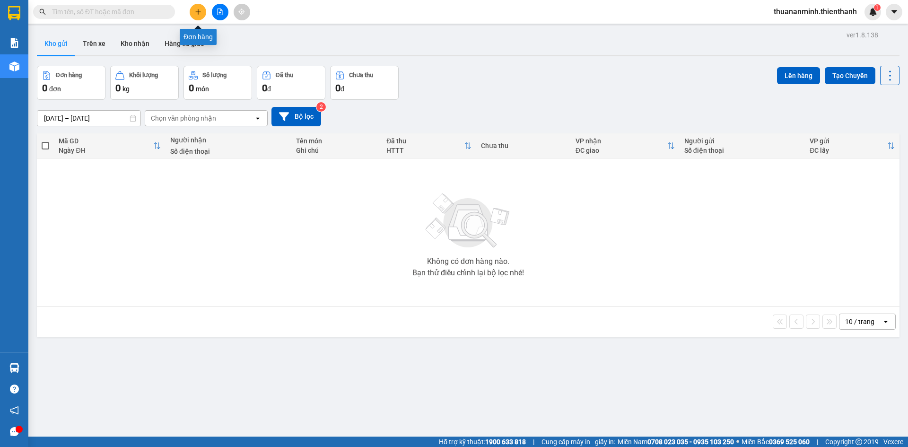
click at [201, 12] on icon "plus" at bounding box center [198, 12] width 7 height 7
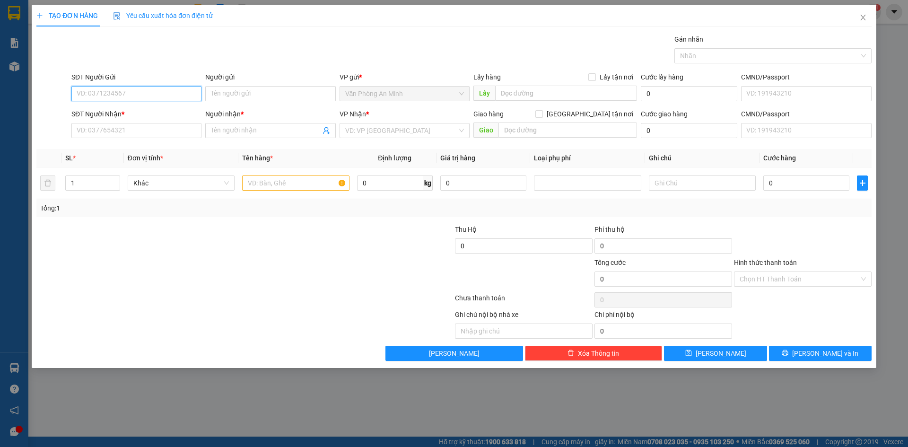
paste input "0919808935"
type input "0919808935"
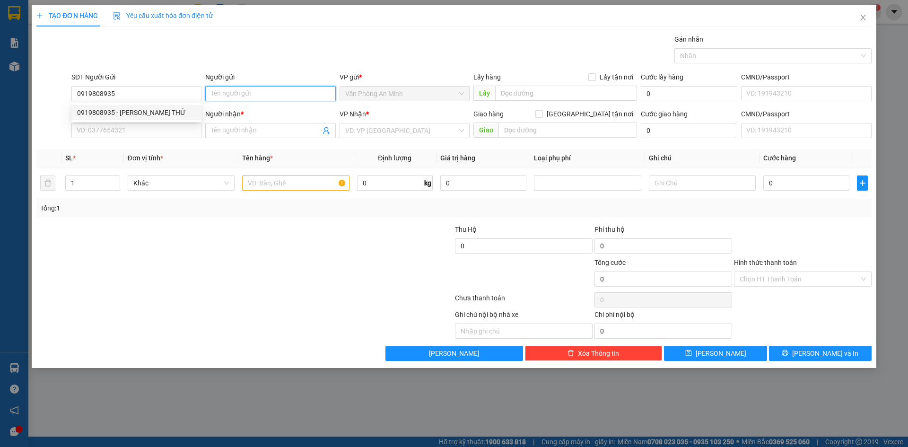
click at [240, 95] on input "Người gửi" at bounding box center [270, 93] width 130 height 15
click at [178, 90] on input "0919808935" at bounding box center [136, 93] width 130 height 15
click at [153, 109] on div "0919808935 - [PERSON_NAME] THỨ" at bounding box center [136, 112] width 119 height 10
type input "TUẤN ANH CUA MIỆT THỨ"
type input "0703974152"
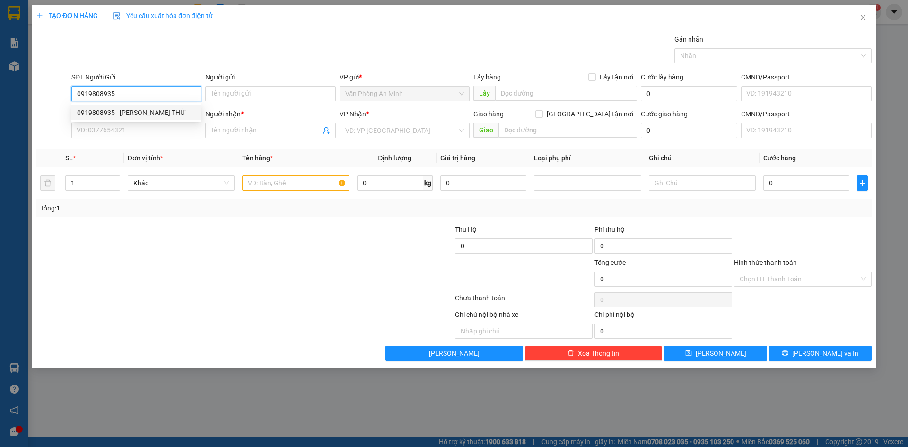
type input "LONG PHI"
type input "60.000"
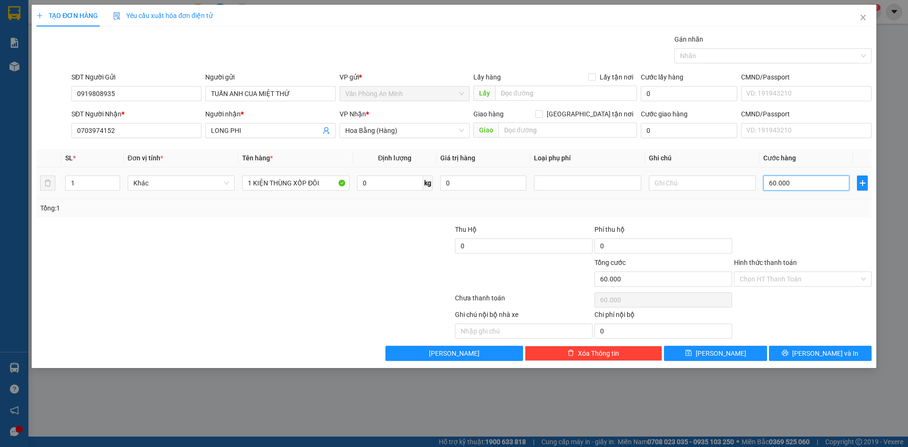
click at [804, 185] on input "60.000" at bounding box center [807, 183] width 86 height 15
type input "5"
type input "50"
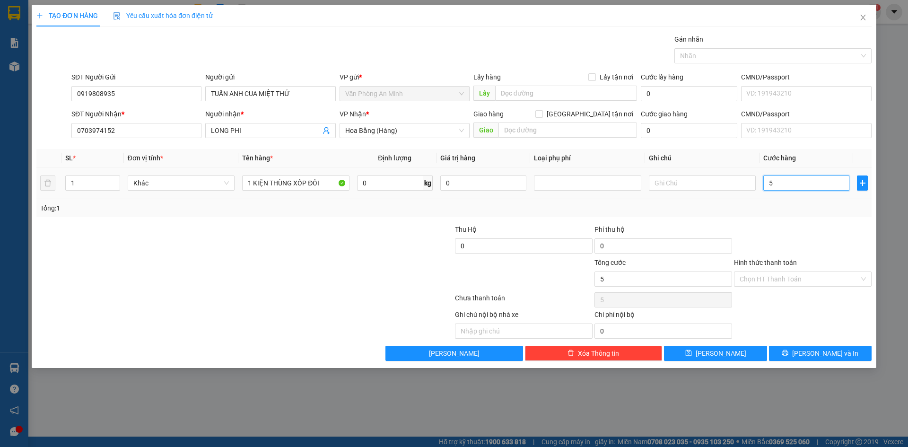
type input "50"
type input "50.000"
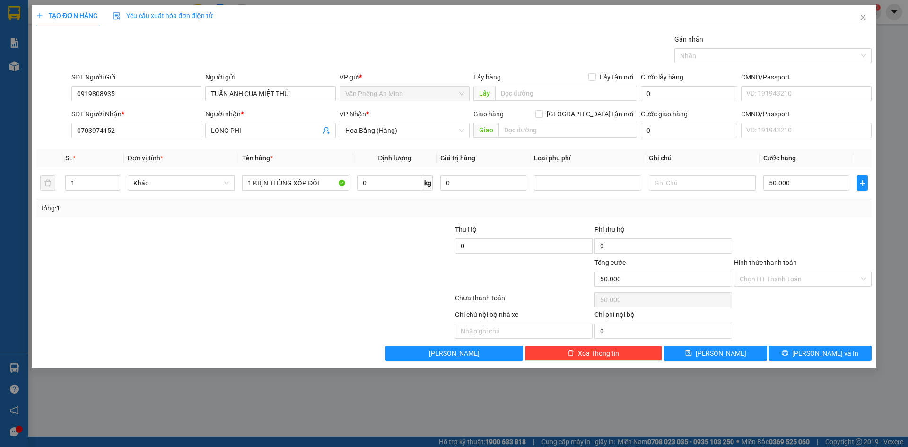
drag, startPoint x: 341, startPoint y: 253, endPoint x: 361, endPoint y: 253, distance: 19.9
click at [342, 253] on div at bounding box center [385, 240] width 140 height 33
click at [839, 354] on span "Lưu và In" at bounding box center [826, 353] width 66 height 10
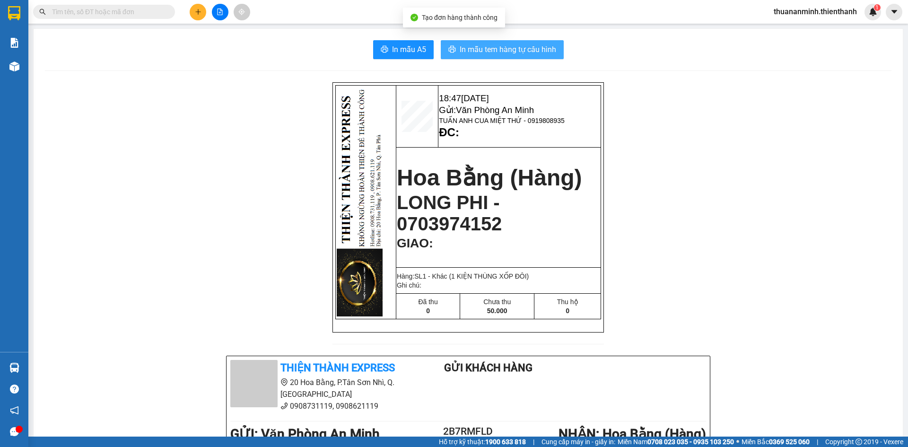
click at [498, 49] on span "In mẫu tem hàng tự cấu hình" at bounding box center [508, 50] width 97 height 12
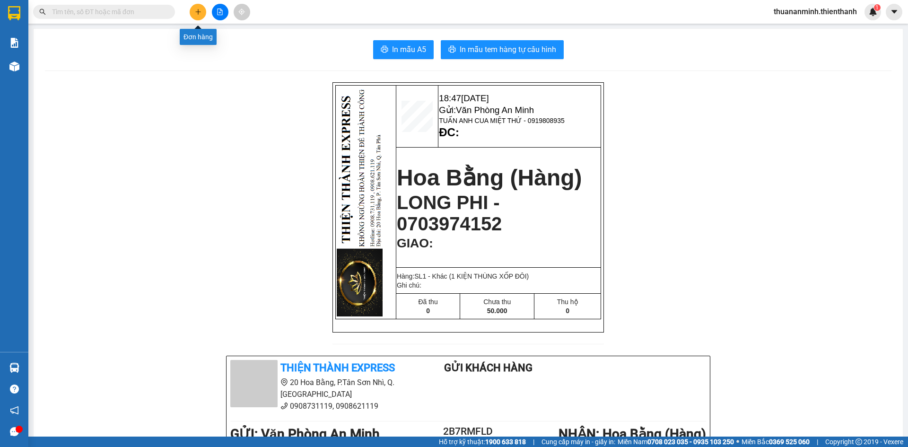
click at [198, 13] on icon "plus" at bounding box center [198, 12] width 7 height 7
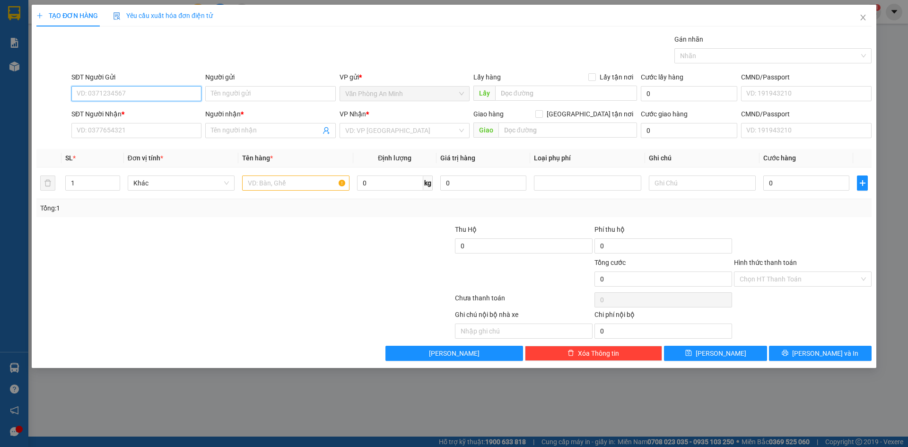
paste input "0918523685"
type input "0918523685"
click at [249, 98] on input "Người gửi" at bounding box center [270, 93] width 130 height 15
paste input "THANH LÂM"
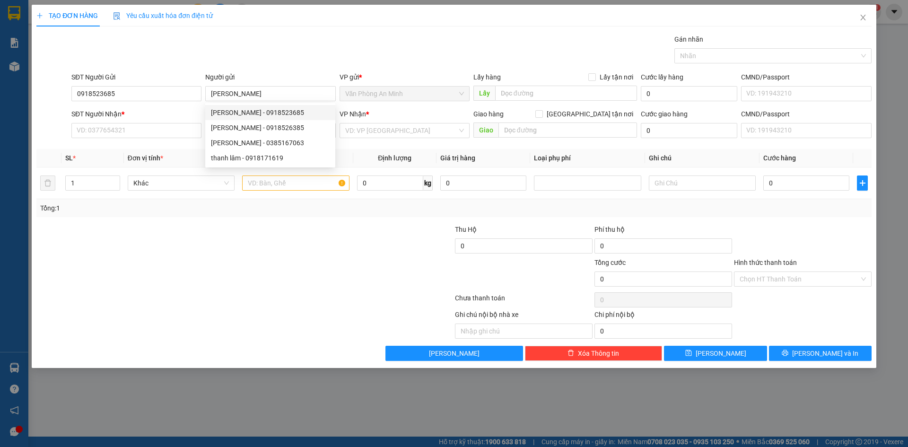
click at [360, 52] on div "Gói vận chuyển * Tiêu chuẩn Gán nhãn Nhãn" at bounding box center [472, 50] width 804 height 33
click at [268, 97] on input "THANH LÂM" at bounding box center [270, 93] width 130 height 15
click at [271, 111] on div "THANH LÂM - 0918523685" at bounding box center [270, 112] width 119 height 10
type input "THANH LÂM"
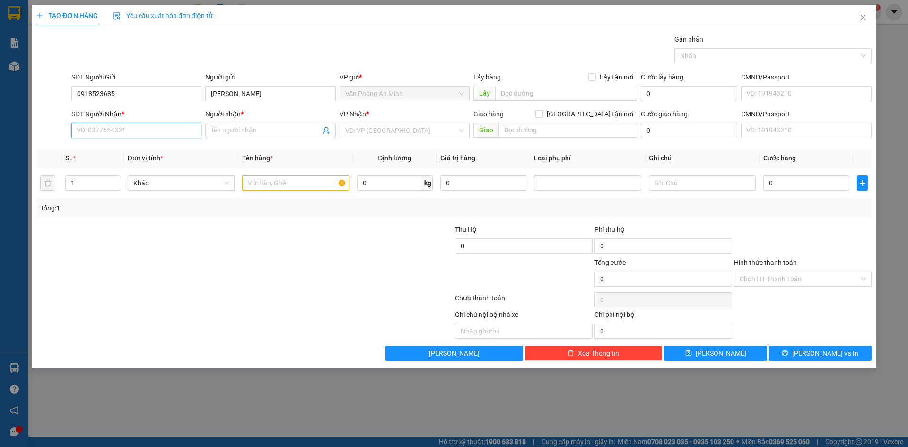
click at [157, 132] on input "SĐT Người Nhận *" at bounding box center [136, 130] width 130 height 15
paste input "0942140527"
type input "0942140527"
click at [249, 132] on input "Người nhận *" at bounding box center [265, 130] width 109 height 10
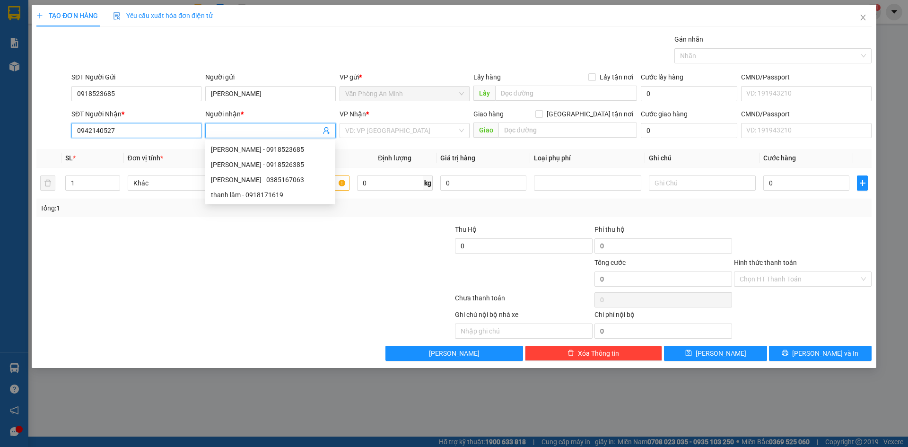
click at [170, 127] on input "0942140527" at bounding box center [136, 130] width 130 height 15
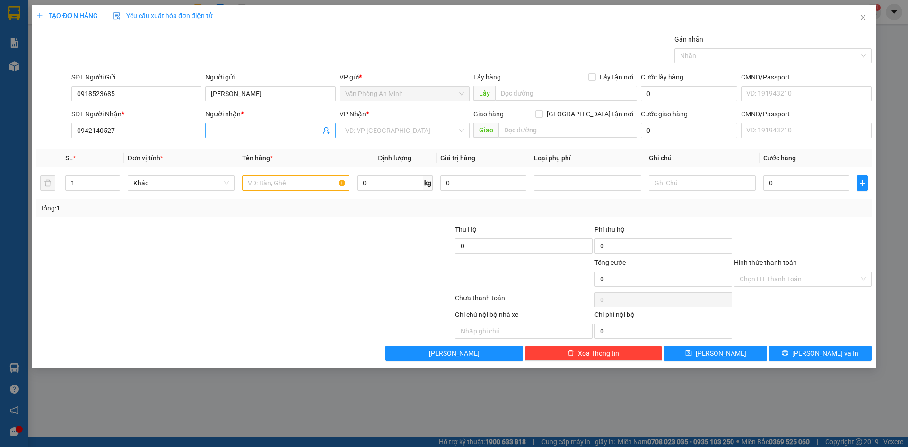
click at [260, 132] on input "Người nhận *" at bounding box center [265, 130] width 109 height 10
click at [304, 146] on div "TRÙNG KHÁNH 0902126498 - 0942140527" at bounding box center [275, 149] width 128 height 10
type input "TRÙNG KHÁNH 0902126498"
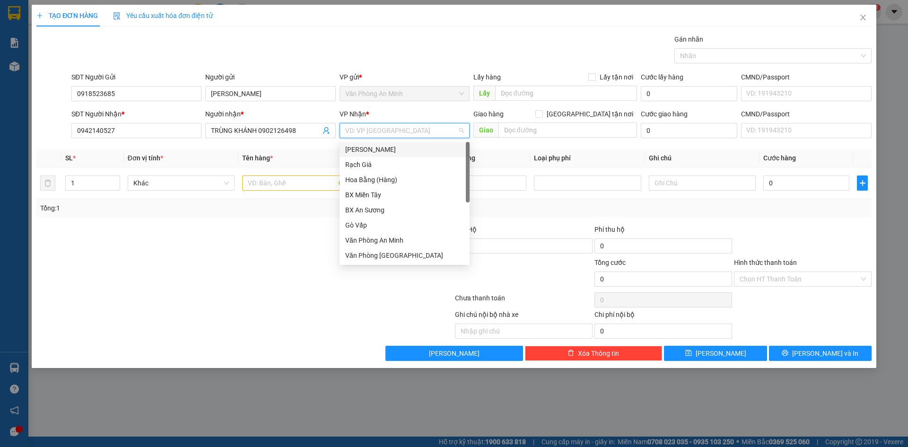
click at [398, 132] on input "search" at bounding box center [401, 130] width 112 height 14
click at [388, 179] on div "Hoa Bằng (Hàng)" at bounding box center [404, 180] width 119 height 10
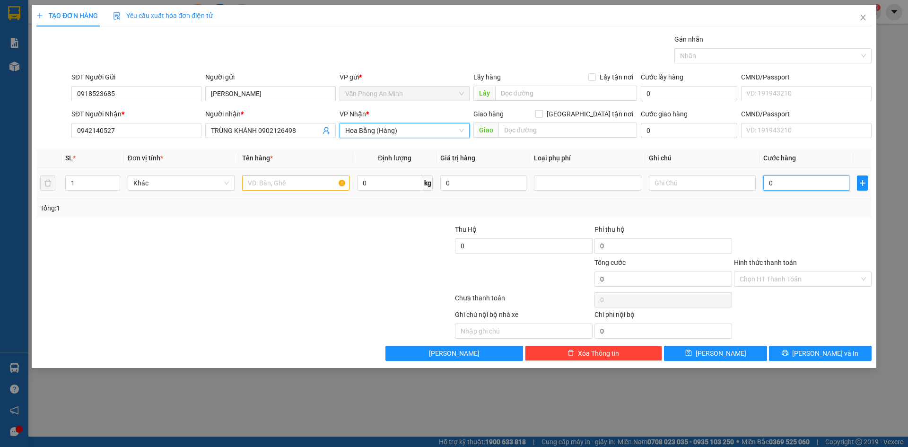
click at [794, 184] on input "0" at bounding box center [807, 183] width 86 height 15
type input "4"
type input "40"
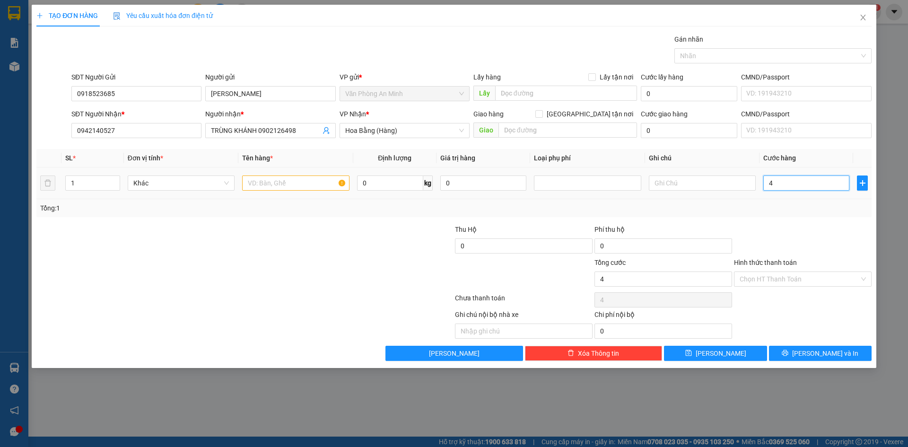
type input "40"
type input "40.000"
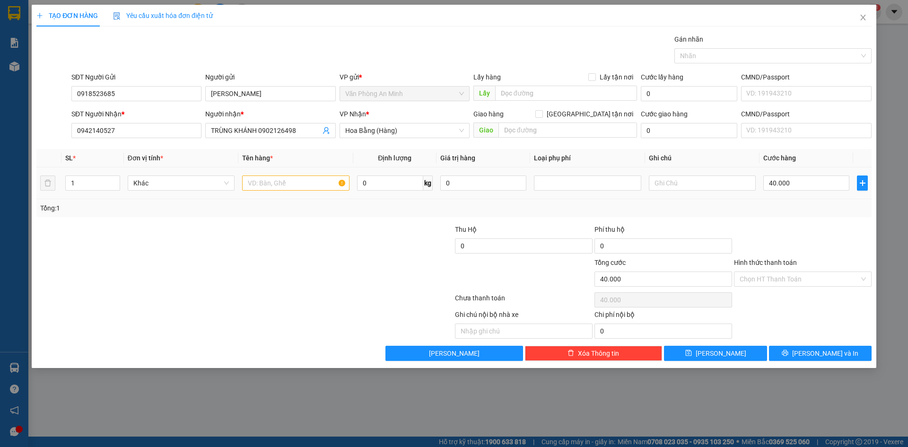
click at [837, 198] on div "SL * Đơn vị tính * Tên hàng * Định lượng Giá trị hàng Loại phụ phí Ghi chú Cước…" at bounding box center [454, 183] width 836 height 68
drag, startPoint x: 265, startPoint y: 180, endPoint x: 271, endPoint y: 179, distance: 5.8
click at [266, 181] on input "text" at bounding box center [295, 183] width 107 height 15
type input "1 KIỆN THÙNG XỐP ĐÔI TRẮNG"
click at [345, 229] on div at bounding box center [385, 240] width 140 height 33
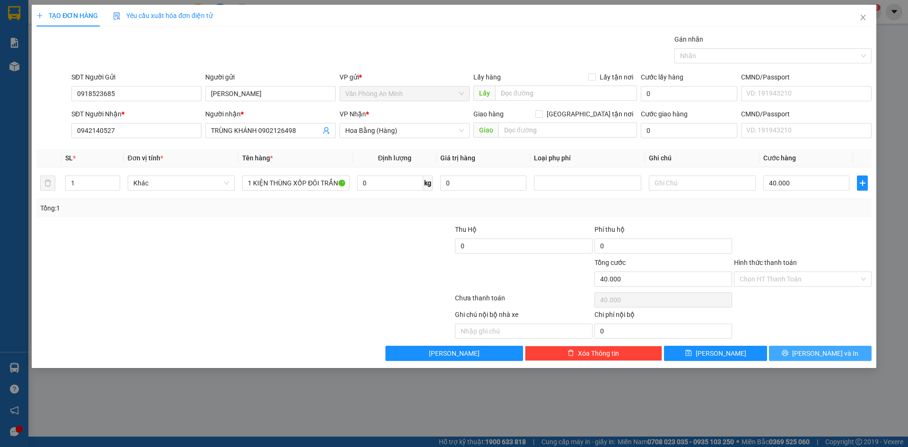
click at [811, 351] on button "Lưu và In" at bounding box center [820, 353] width 103 height 15
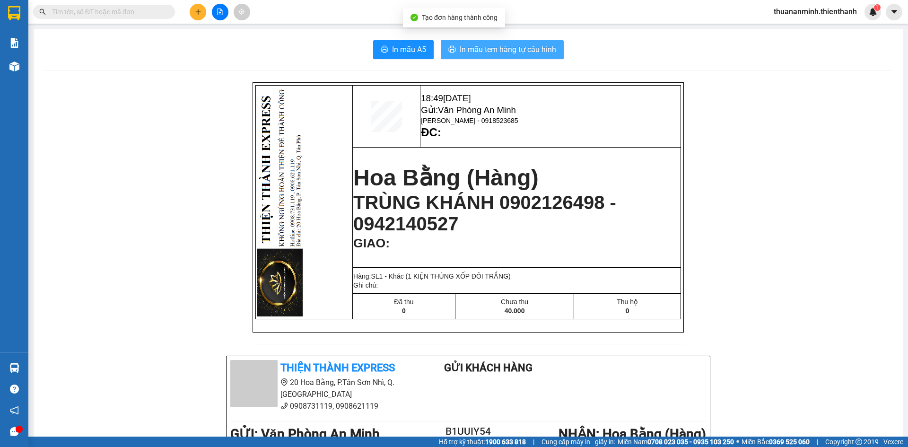
click at [511, 48] on span "In mẫu tem hàng tự cấu hình" at bounding box center [508, 50] width 97 height 12
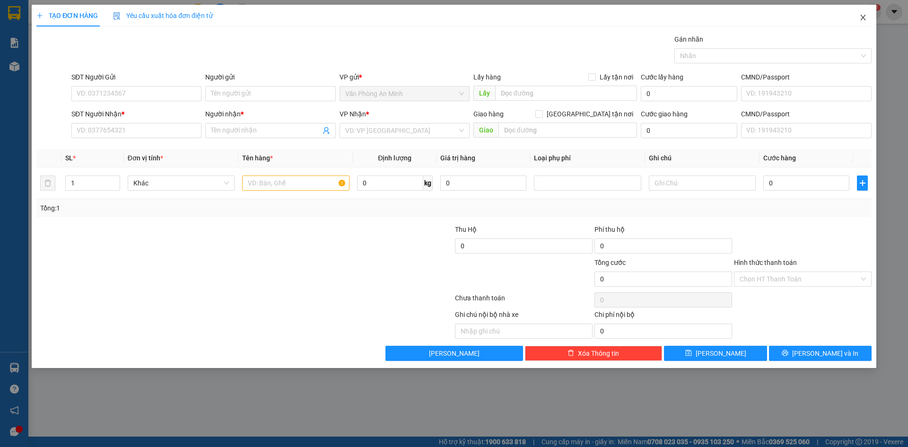
click at [862, 19] on icon "close" at bounding box center [864, 18] width 8 height 8
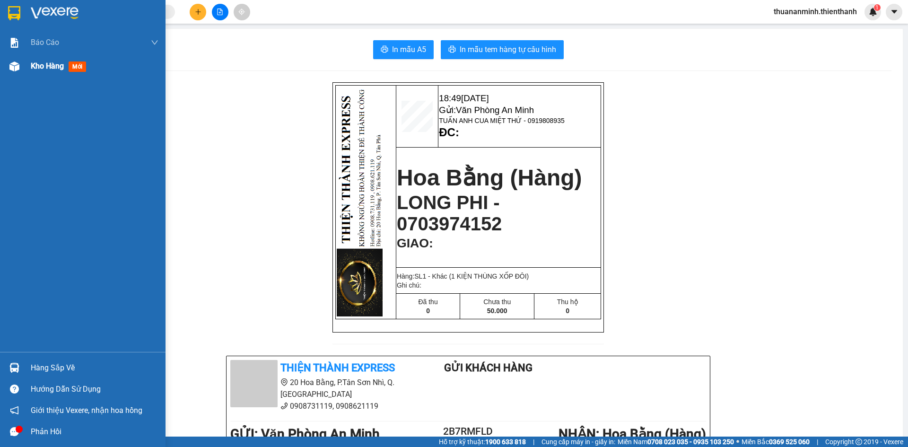
click at [43, 67] on span "Kho hàng" at bounding box center [47, 66] width 33 height 9
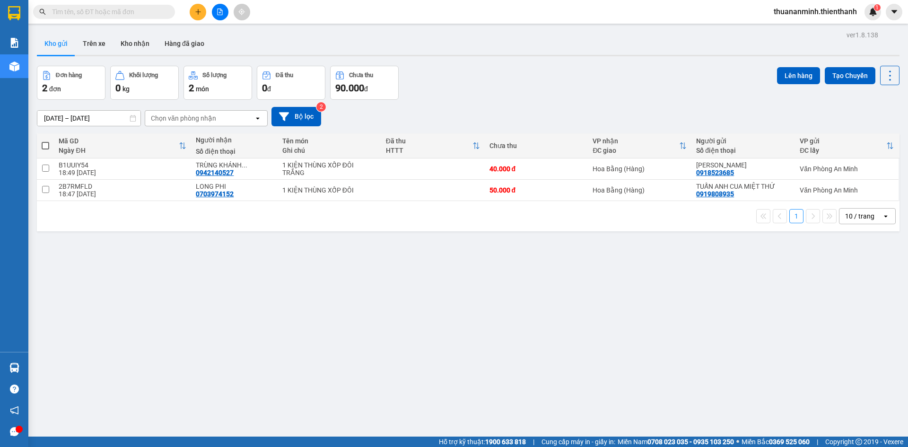
click at [45, 142] on span at bounding box center [46, 146] width 8 height 8
click at [45, 141] on input "checkbox" at bounding box center [45, 141] width 0 height 0
checkbox input "true"
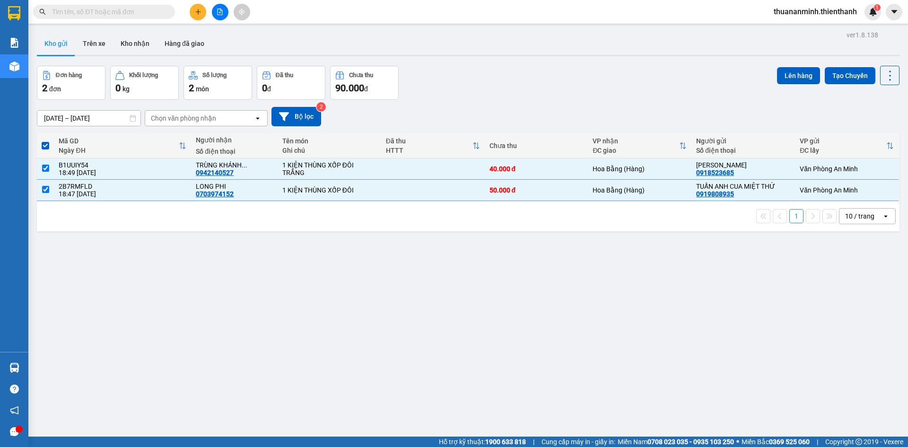
click at [45, 142] on span at bounding box center [46, 146] width 8 height 8
click at [45, 141] on input "checkbox" at bounding box center [45, 141] width 0 height 0
checkbox input "false"
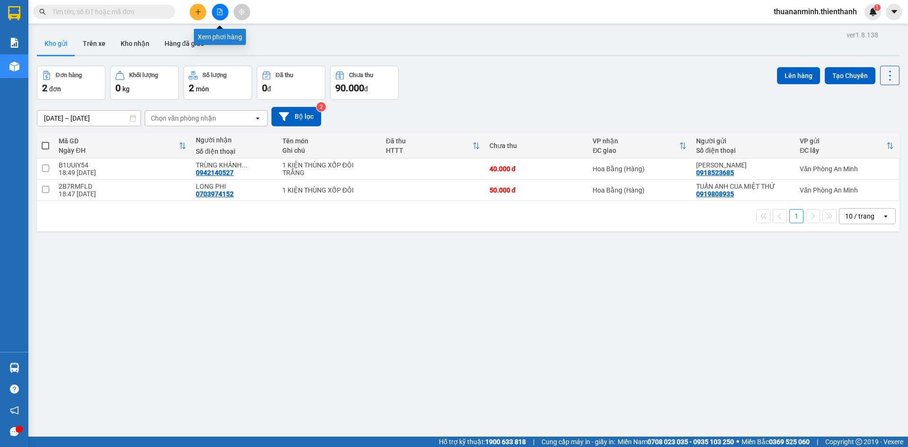
click at [221, 11] on icon "file-add" at bounding box center [220, 12] width 5 height 7
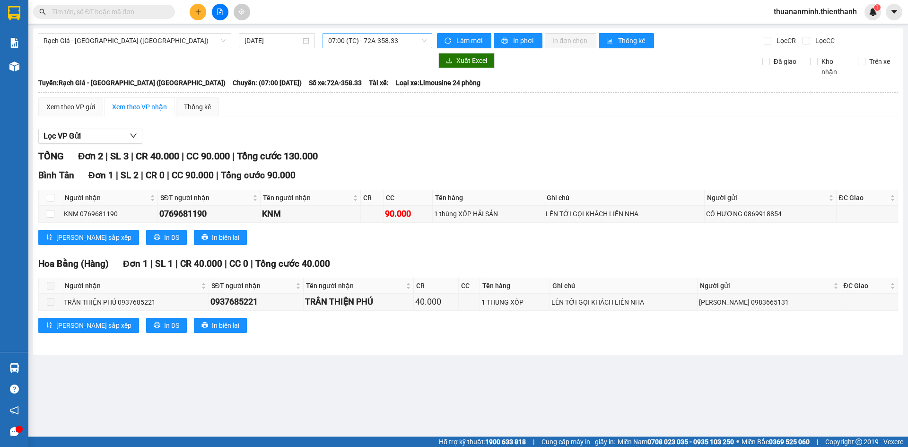
click at [424, 41] on span "07:00 (TC) - 72A-358.33" at bounding box center [377, 41] width 98 height 14
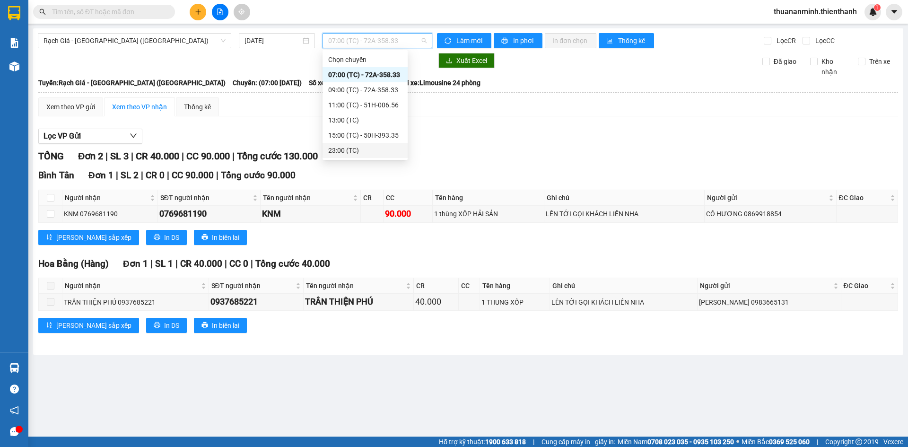
click at [364, 146] on div "23:00 (TC)" at bounding box center [365, 150] width 74 height 10
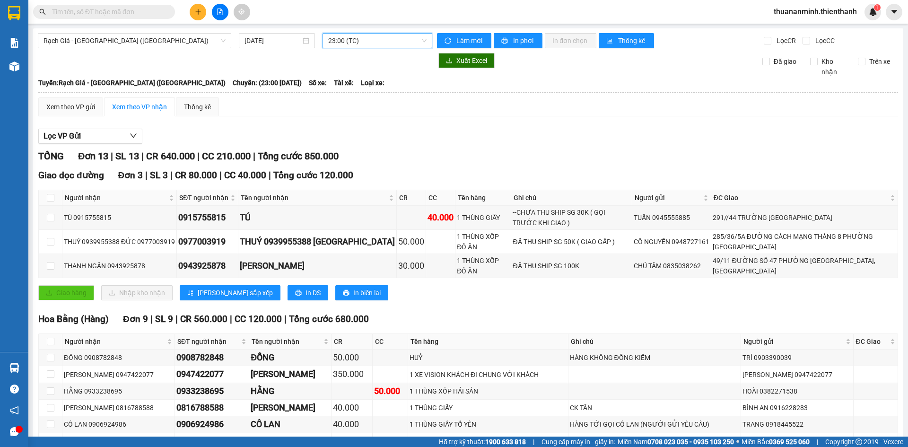
click at [129, 10] on input "text" at bounding box center [108, 12] width 112 height 10
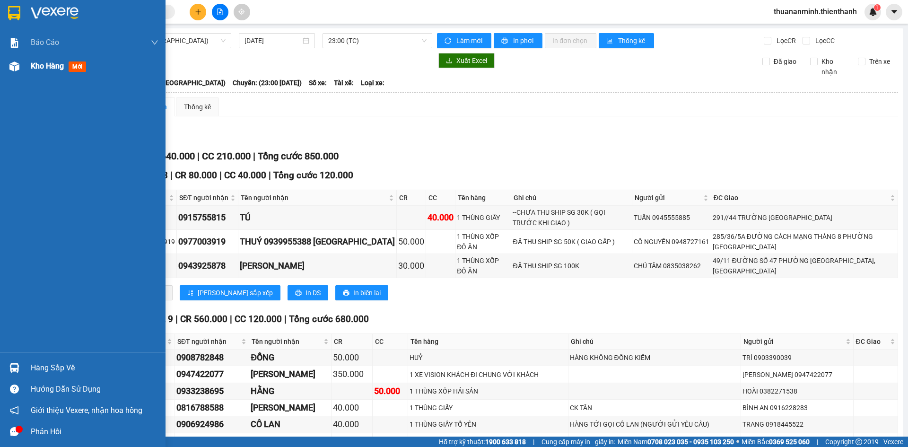
click at [57, 67] on span "Kho hàng" at bounding box center [47, 66] width 33 height 9
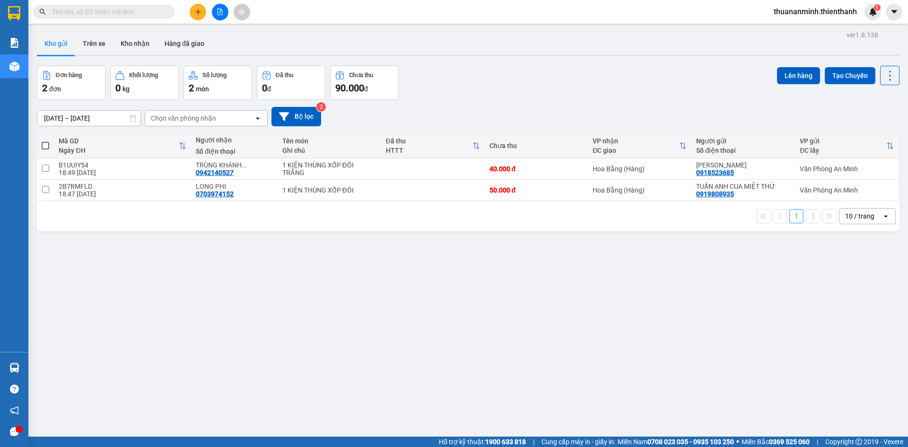
click at [43, 145] on span at bounding box center [46, 146] width 8 height 8
click at [45, 141] on input "checkbox" at bounding box center [45, 141] width 0 height 0
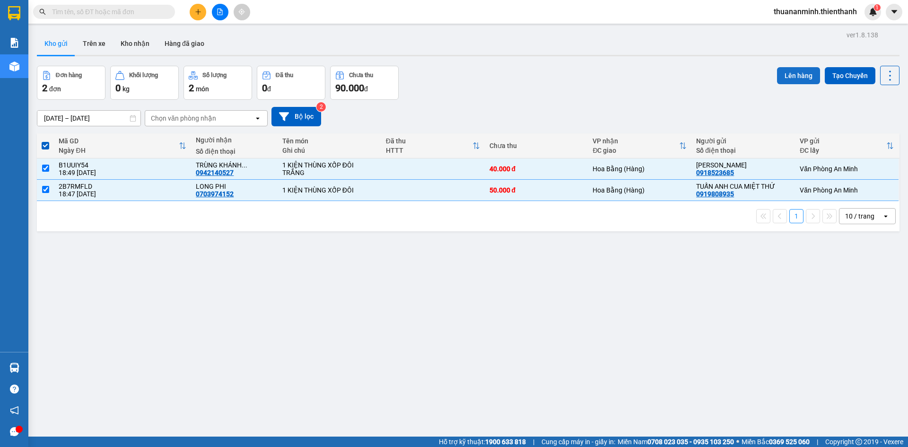
click at [787, 74] on button "Lên hàng" at bounding box center [798, 75] width 43 height 17
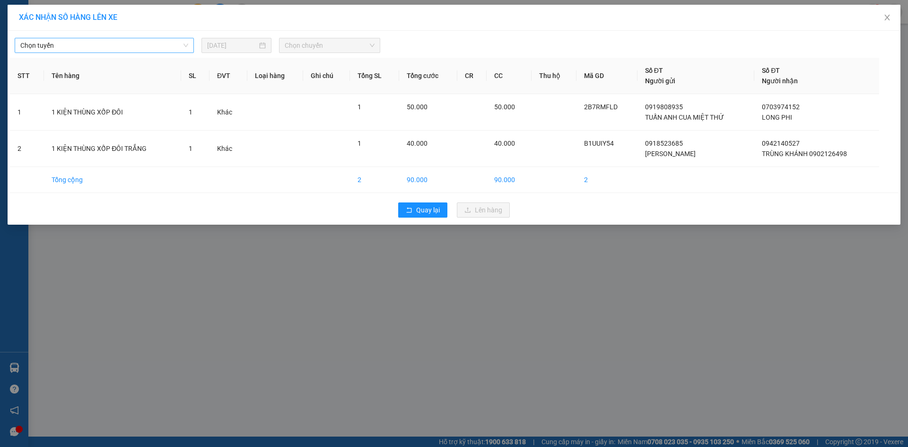
click at [160, 45] on span "Chọn tuyến" at bounding box center [104, 45] width 168 height 14
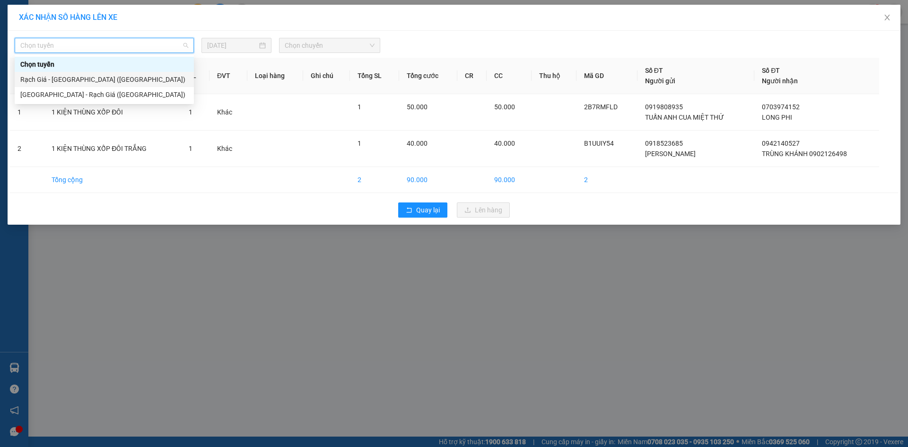
click at [136, 81] on div "Rạch Giá - [GEOGRAPHIC_DATA] ([GEOGRAPHIC_DATA])" at bounding box center [104, 79] width 168 height 10
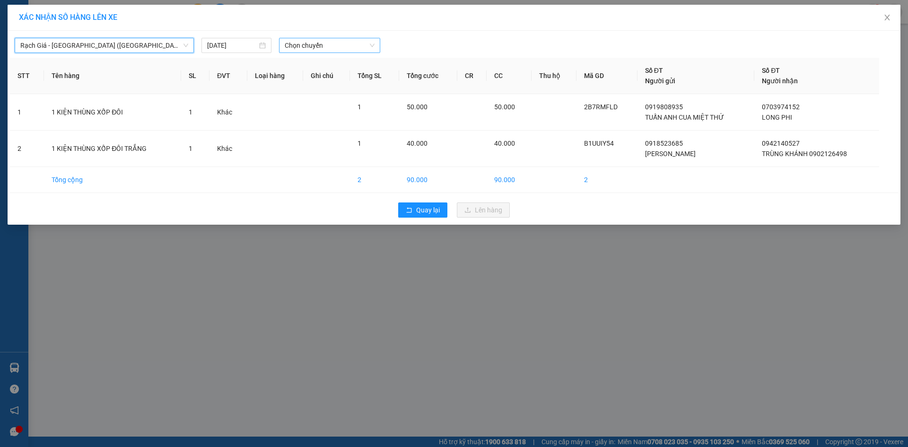
click at [335, 44] on span "Chọn chuyến" at bounding box center [330, 45] width 90 height 14
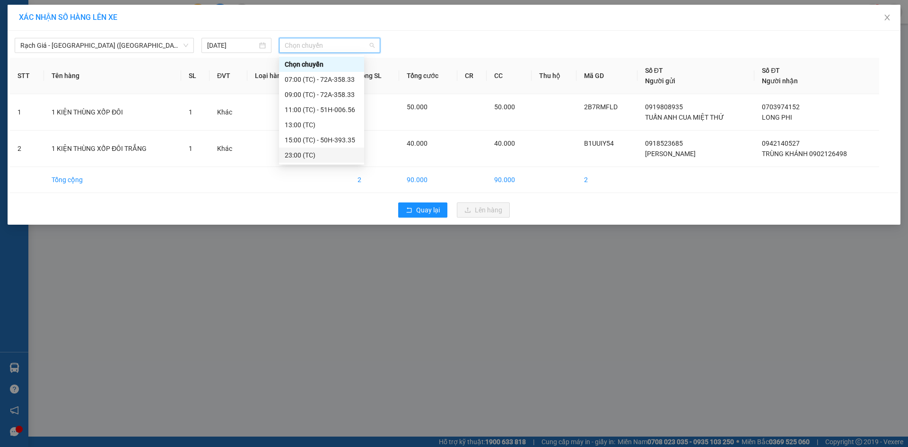
click at [313, 154] on div "23:00 (TC)" at bounding box center [322, 155] width 74 height 10
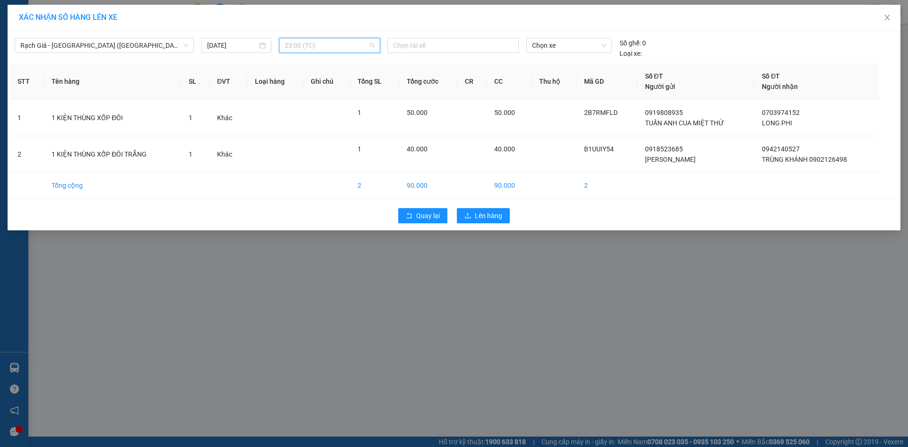
click at [376, 45] on div "23:00 (TC)" at bounding box center [329, 45] width 101 height 15
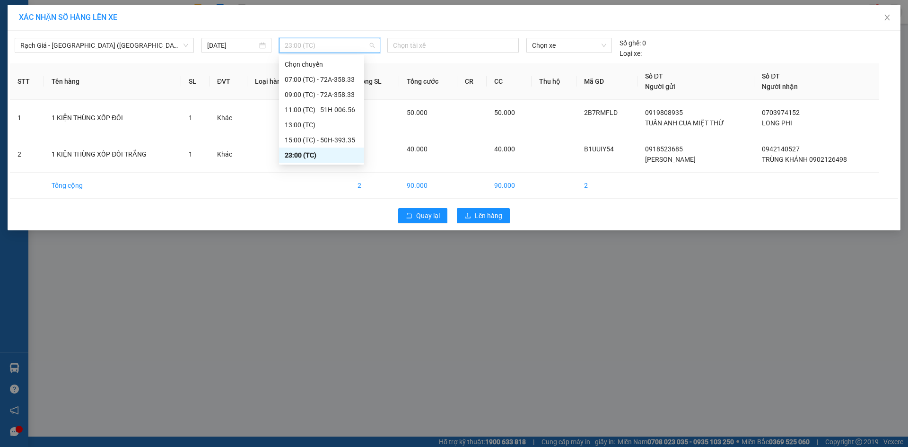
click at [370, 47] on span "23:00 (TC)" at bounding box center [330, 45] width 90 height 14
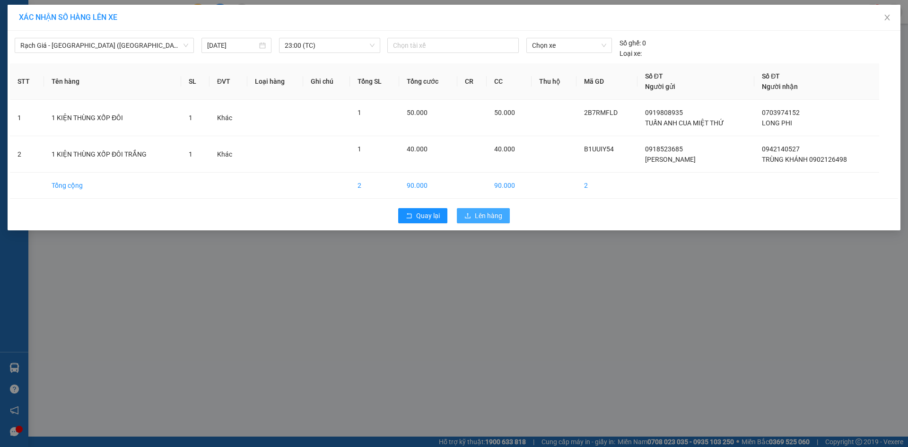
click at [482, 214] on span "Lên hàng" at bounding box center [488, 216] width 27 height 10
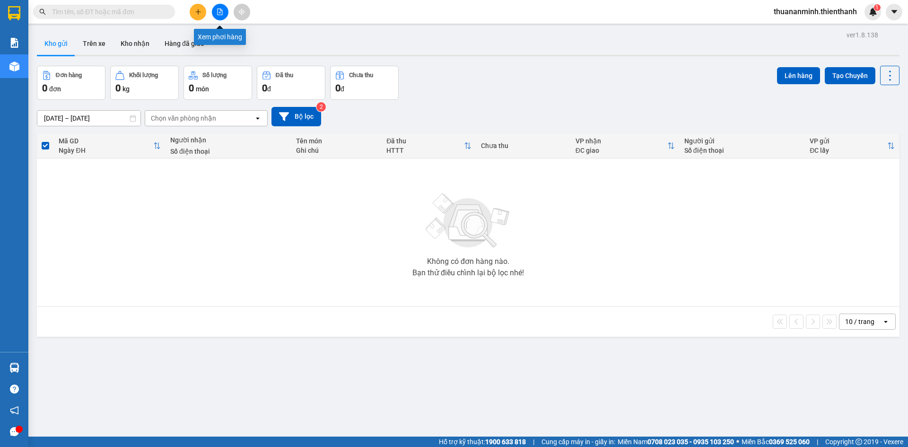
click at [223, 10] on icon "file-add" at bounding box center [220, 12] width 7 height 7
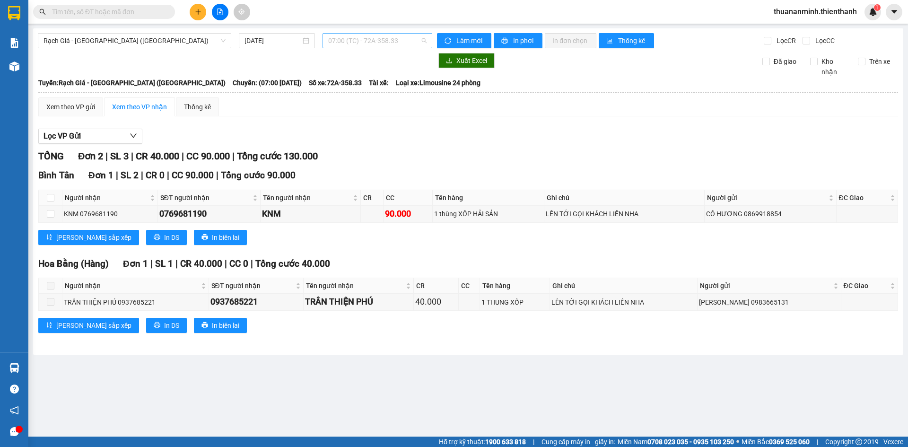
click at [422, 39] on span "07:00 (TC) - 72A-358.33" at bounding box center [377, 41] width 98 height 14
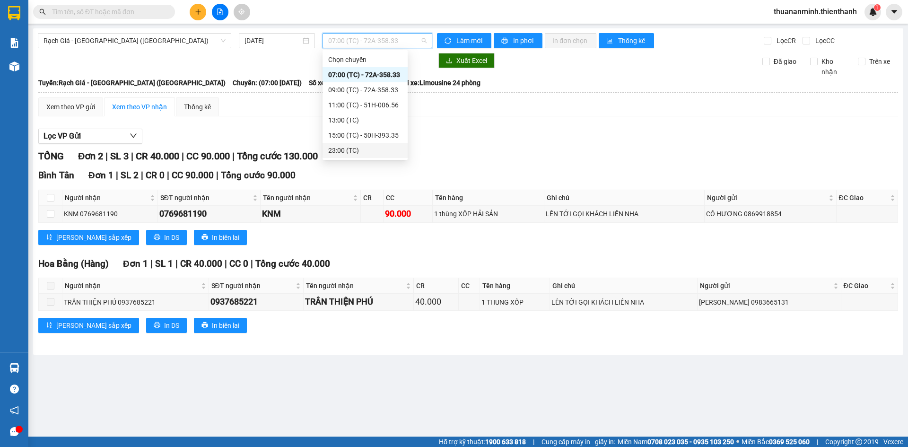
click at [379, 144] on div "23:00 (TC)" at bounding box center [365, 150] width 85 height 15
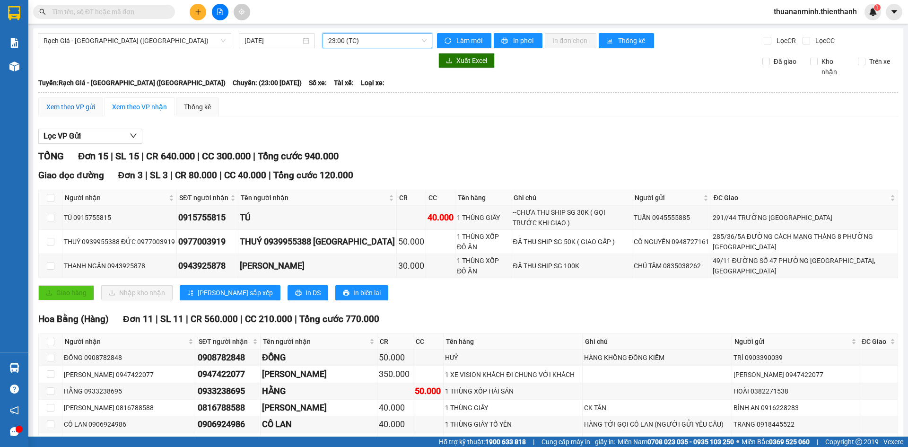
click at [87, 110] on div "Xem theo VP gửi" at bounding box center [70, 107] width 49 height 10
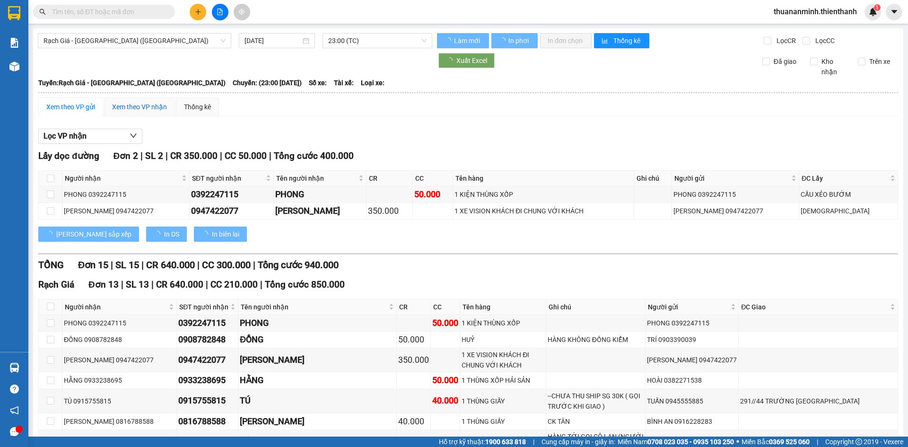
drag, startPoint x: 129, startPoint y: 108, endPoint x: 118, endPoint y: 131, distance: 25.2
click at [129, 108] on div "Xem theo VP nhận" at bounding box center [139, 107] width 55 height 10
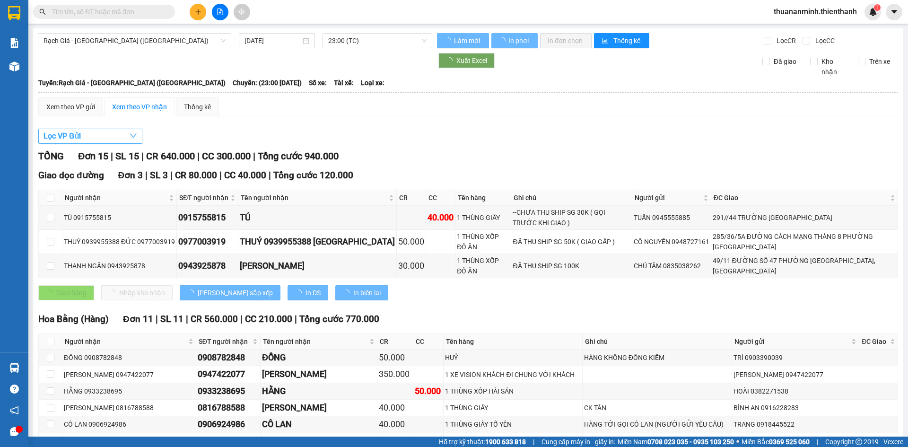
click at [112, 136] on button "Lọc VP Gửi" at bounding box center [90, 136] width 104 height 15
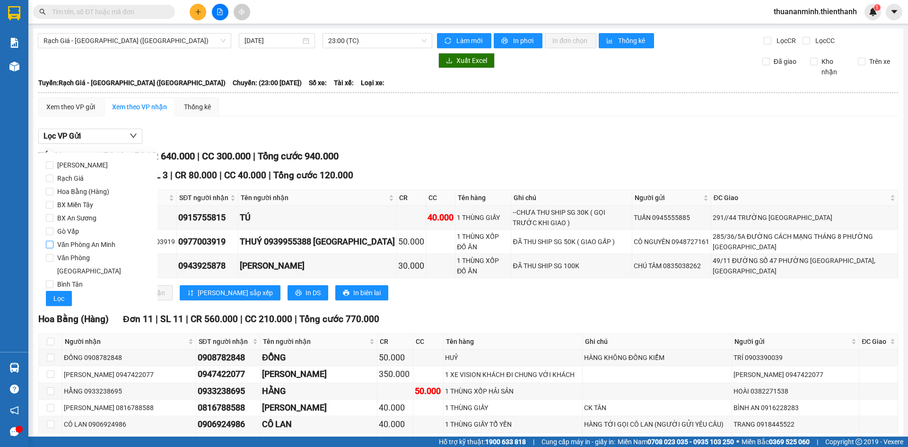
click at [82, 243] on span "Văn Phòng An Minh" at bounding box center [86, 244] width 66 height 13
click at [53, 243] on input "Văn Phòng An Minh" at bounding box center [50, 245] width 8 height 8
click at [62, 293] on span "Lọc" at bounding box center [58, 298] width 11 height 10
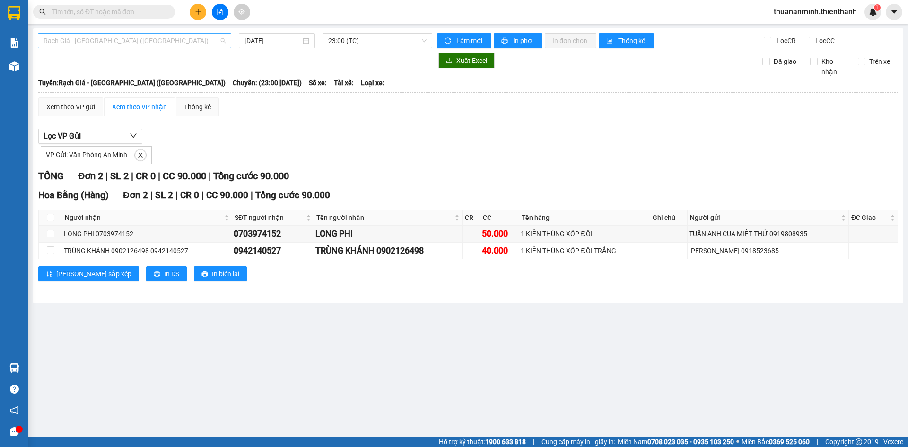
click at [153, 41] on span "Rạch Giá - [GEOGRAPHIC_DATA] ([GEOGRAPHIC_DATA])" at bounding box center [135, 41] width 182 height 14
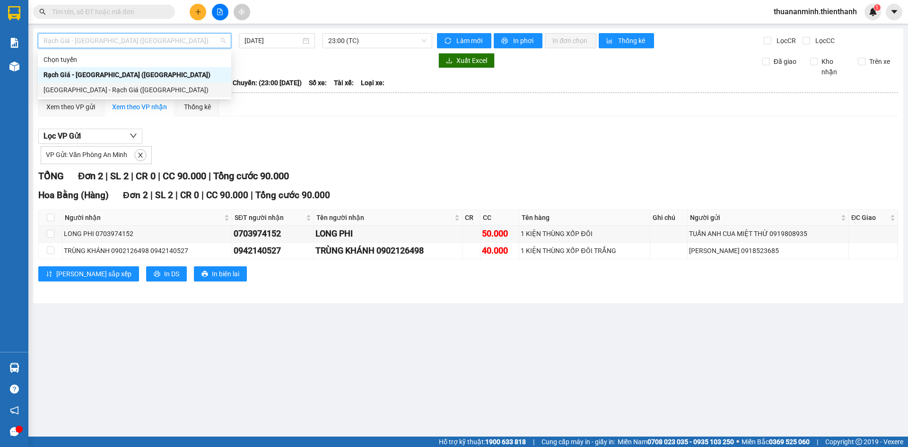
click at [118, 86] on div "[GEOGRAPHIC_DATA] - Rạch Giá ([GEOGRAPHIC_DATA])" at bounding box center [135, 90] width 182 height 10
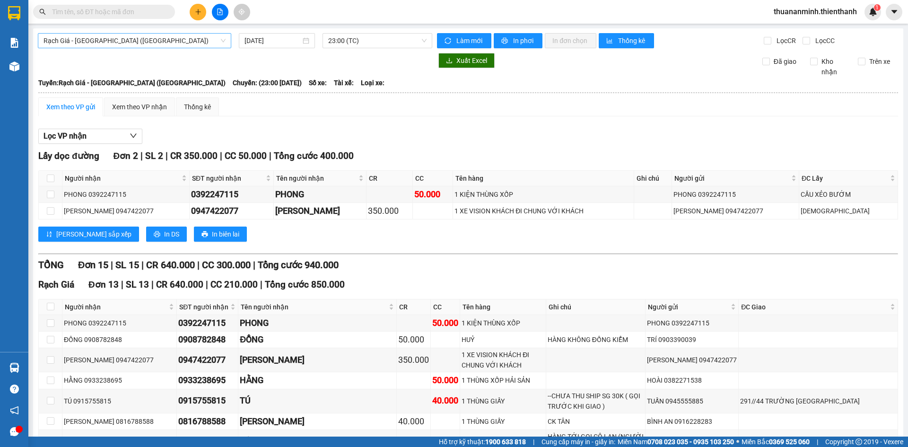
click at [200, 40] on span "Rạch Giá - [GEOGRAPHIC_DATA] ([GEOGRAPHIC_DATA])" at bounding box center [135, 41] width 182 height 14
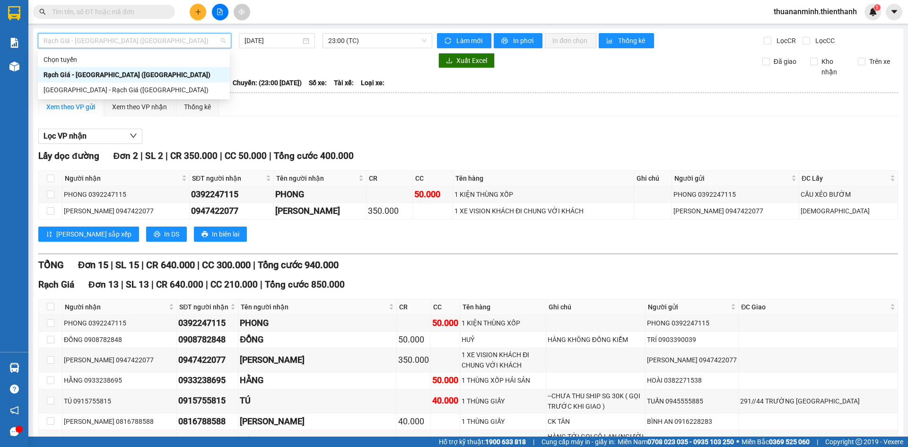
click at [204, 40] on span "Rạch Giá - [GEOGRAPHIC_DATA] ([GEOGRAPHIC_DATA])" at bounding box center [135, 41] width 182 height 14
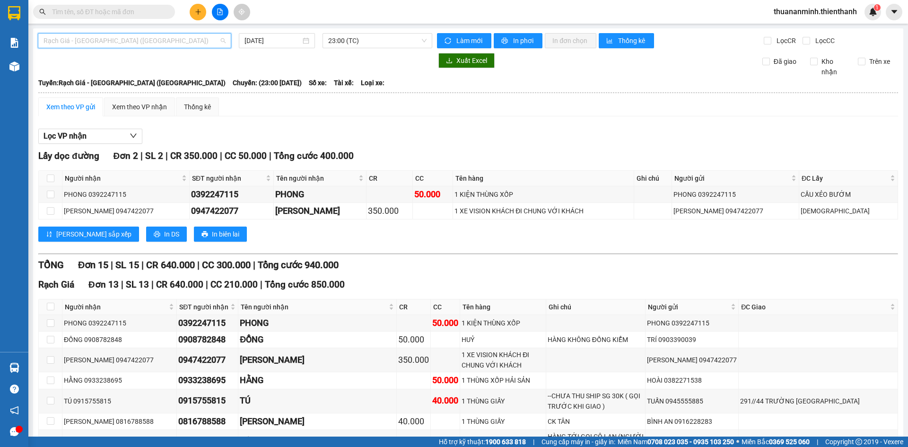
click at [224, 38] on span "Rạch Giá - [GEOGRAPHIC_DATA] ([GEOGRAPHIC_DATA])" at bounding box center [135, 41] width 182 height 14
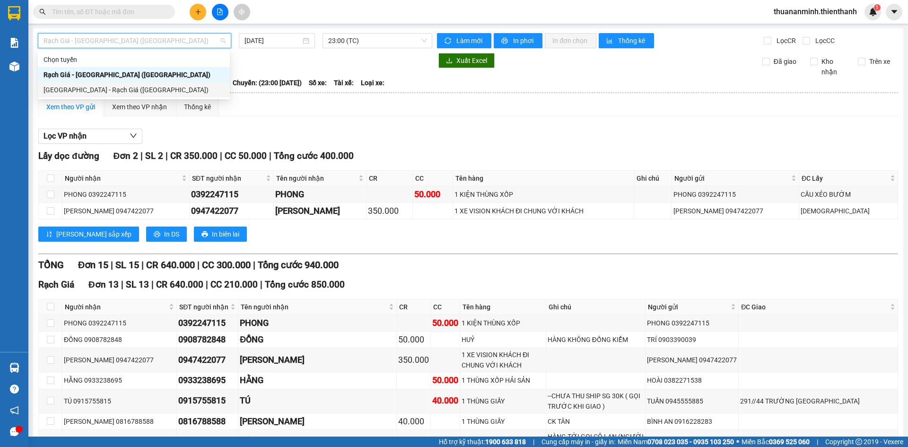
click at [169, 93] on div "[GEOGRAPHIC_DATA] - Rạch Giá ([GEOGRAPHIC_DATA])" at bounding box center [134, 90] width 181 height 10
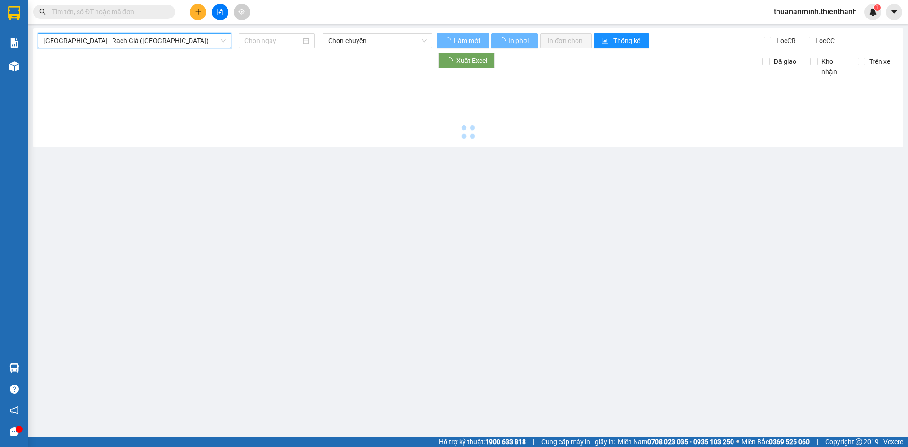
type input "15/08/2025"
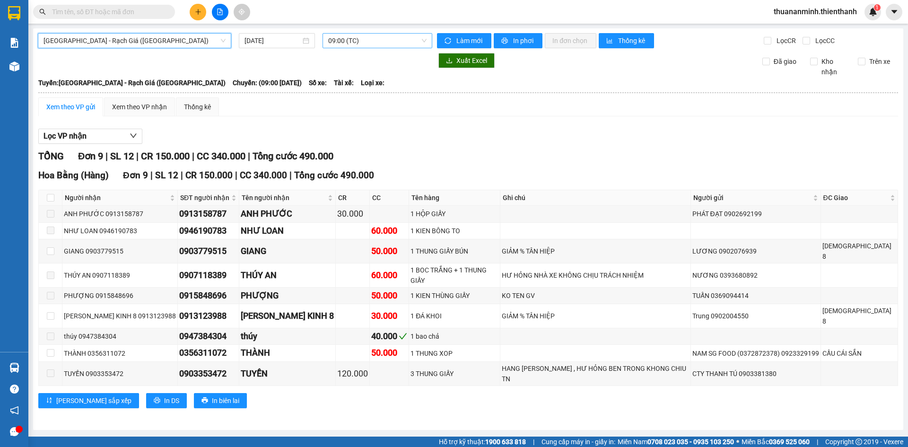
click at [354, 41] on span "09:00 (TC)" at bounding box center [377, 41] width 98 height 14
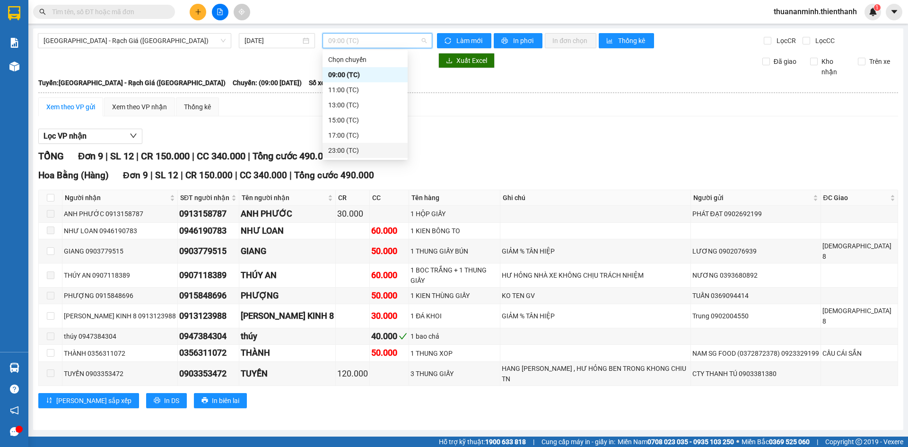
click at [341, 148] on div "23:00 (TC)" at bounding box center [365, 150] width 74 height 10
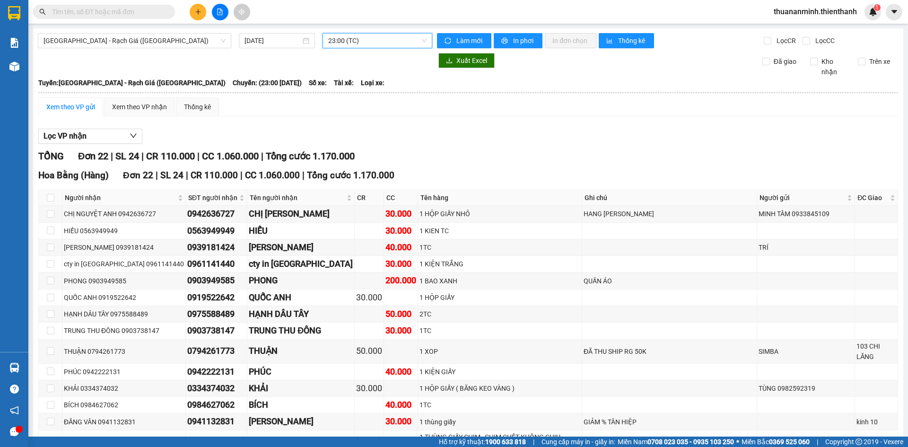
click at [379, 41] on span "23:00 (TC)" at bounding box center [377, 41] width 98 height 14
click at [360, 103] on div "13:00 (TC)" at bounding box center [363, 105] width 74 height 10
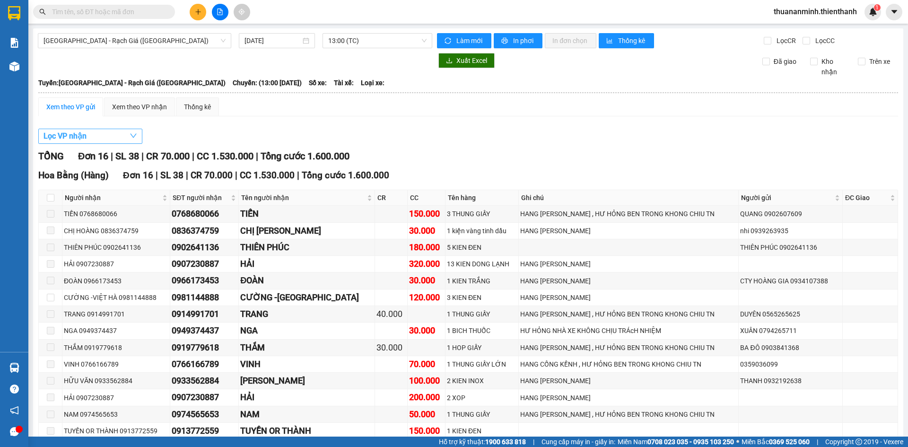
click at [115, 136] on button "Lọc VP nhận" at bounding box center [90, 136] width 104 height 15
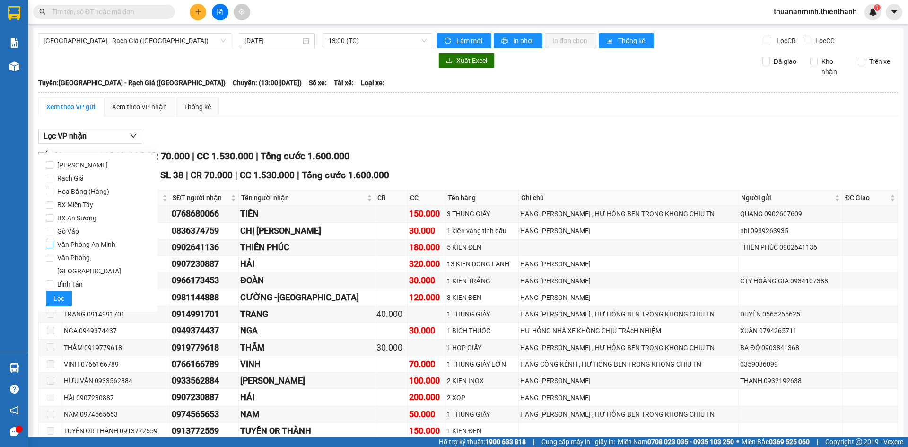
click at [67, 244] on span "Văn Phòng An Minh" at bounding box center [86, 244] width 66 height 13
click at [53, 244] on input "Văn Phòng An Minh" at bounding box center [50, 245] width 8 height 8
checkbox input "true"
click at [60, 293] on span "Lọc" at bounding box center [58, 298] width 11 height 10
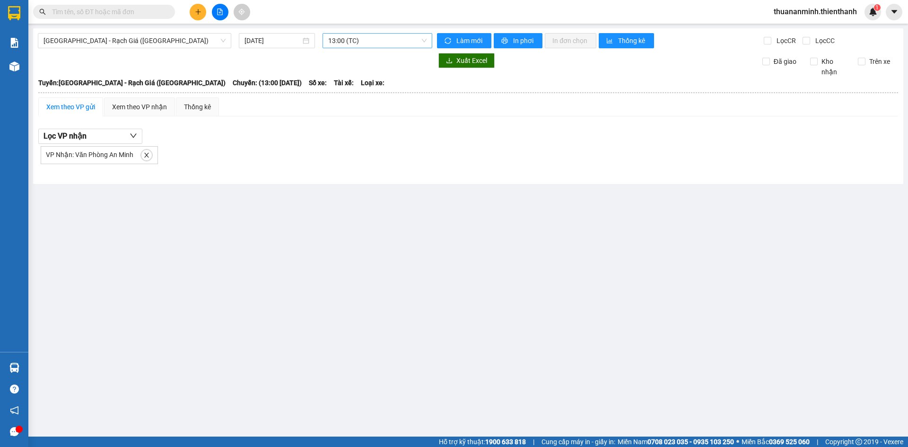
click at [394, 40] on span "13:00 (TC)" at bounding box center [377, 41] width 98 height 14
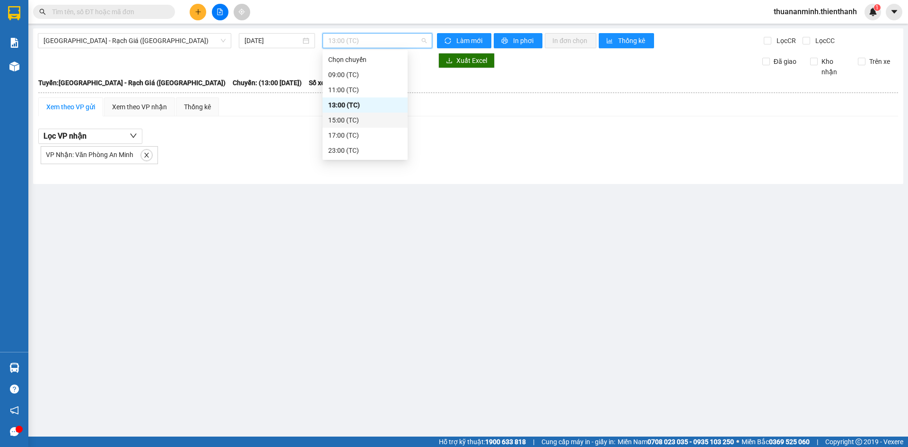
click at [349, 121] on div "15:00 (TC)" at bounding box center [365, 120] width 74 height 10
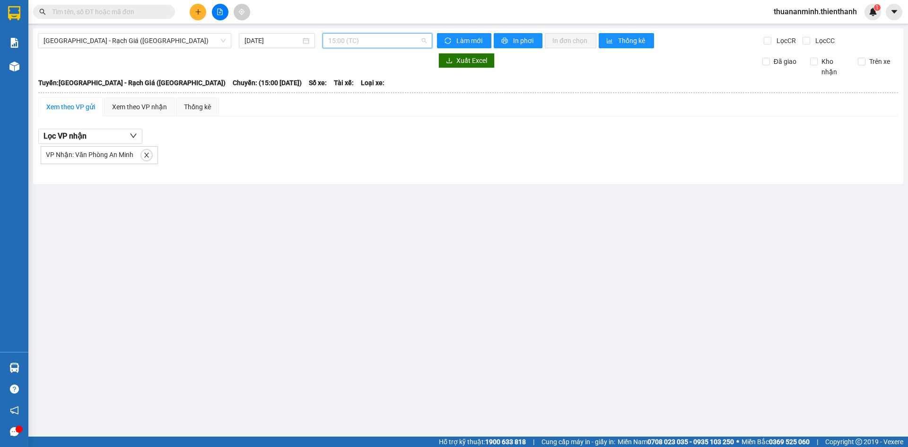
click at [390, 40] on span "15:00 (TC)" at bounding box center [377, 41] width 98 height 14
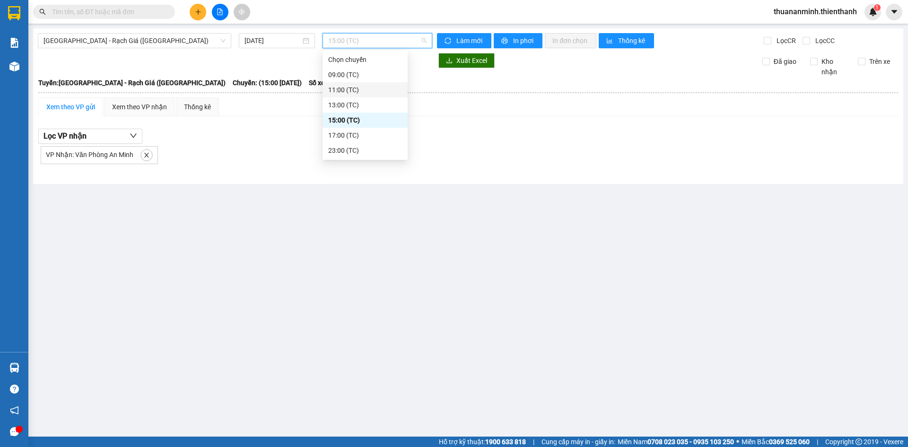
click at [361, 96] on div "11:00 (TC)" at bounding box center [365, 89] width 85 height 15
click at [394, 37] on span "11:00 (TC)" at bounding box center [377, 41] width 98 height 14
click at [352, 136] on div "17:00 (TC)" at bounding box center [365, 135] width 74 height 10
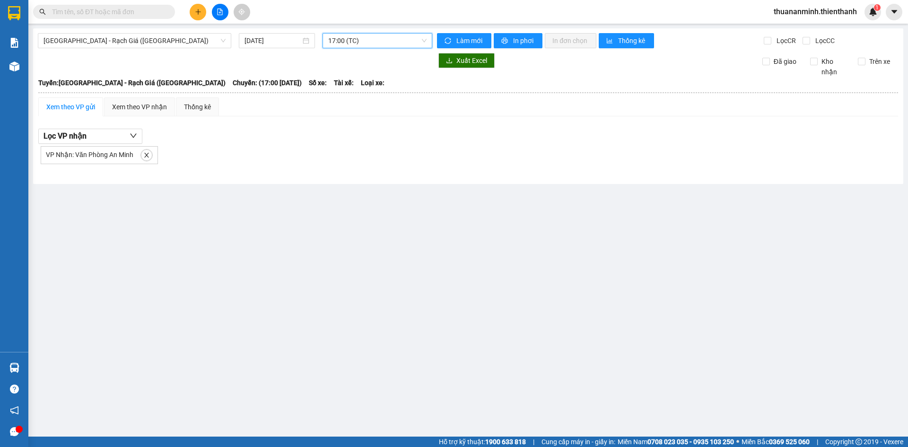
drag, startPoint x: 406, startPoint y: 39, endPoint x: 371, endPoint y: 92, distance: 63.1
click at [406, 40] on span "17:00 (TC)" at bounding box center [377, 41] width 98 height 14
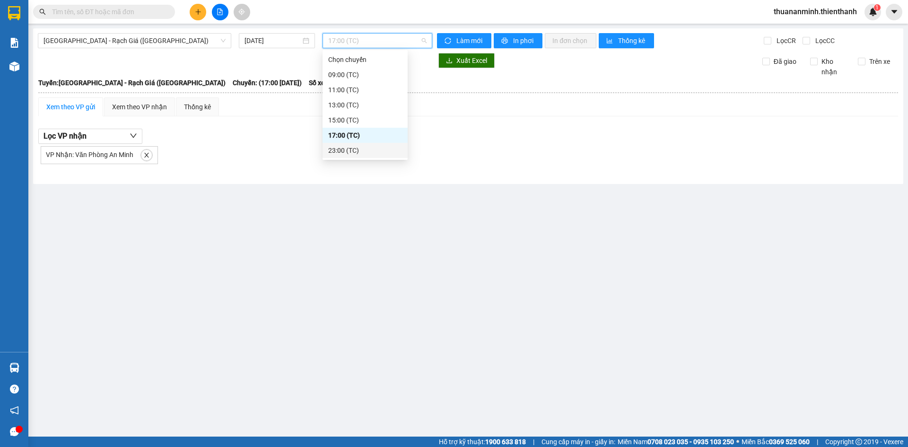
click at [359, 148] on div "23:00 (TC)" at bounding box center [365, 150] width 74 height 10
